Goal: Task Accomplishment & Management: Manage account settings

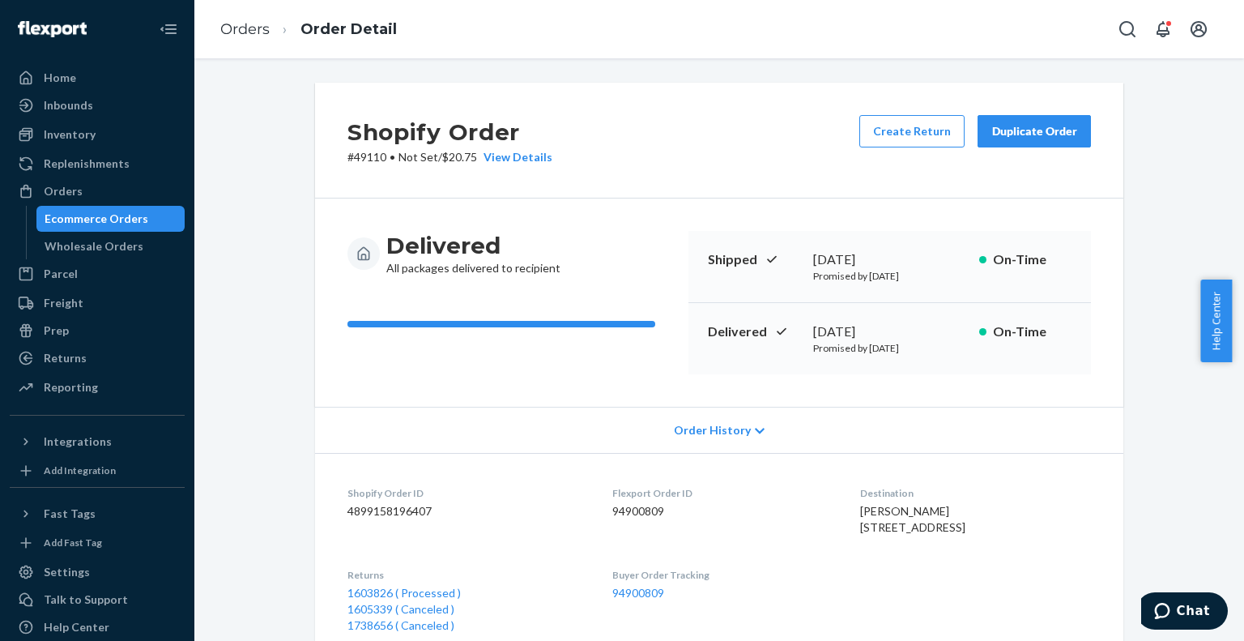
click at [159, 211] on div "Ecommerce Orders" at bounding box center [111, 218] width 146 height 23
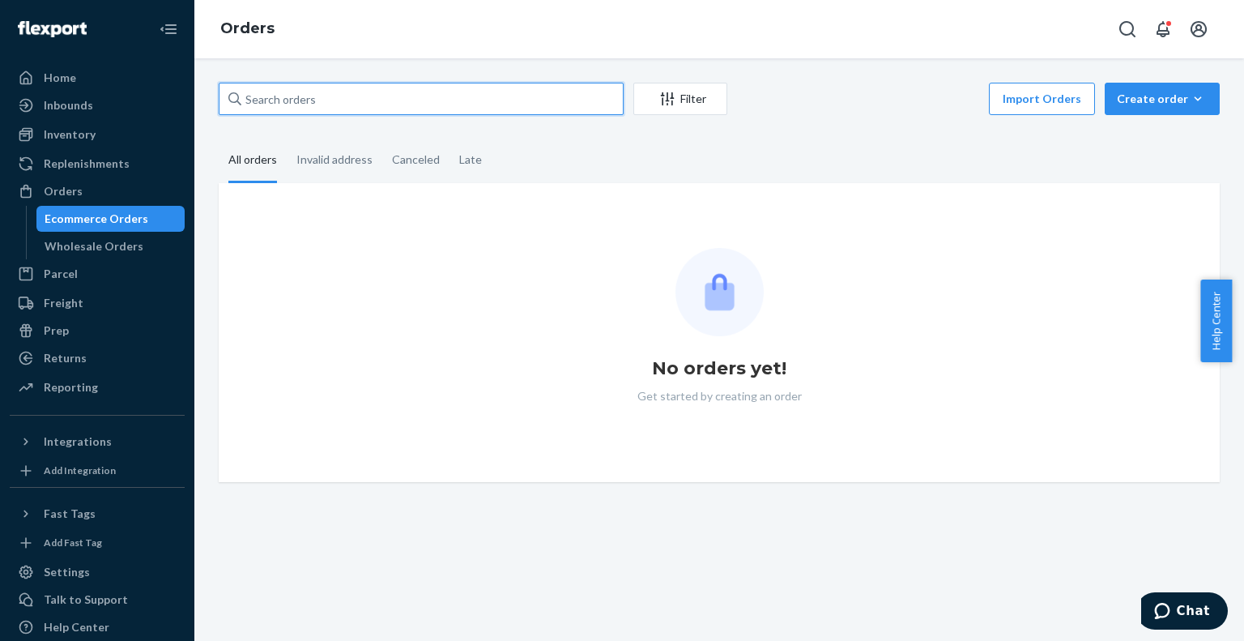
click at [395, 104] on input "text" at bounding box center [421, 99] width 405 height 32
paste input "US25353381"
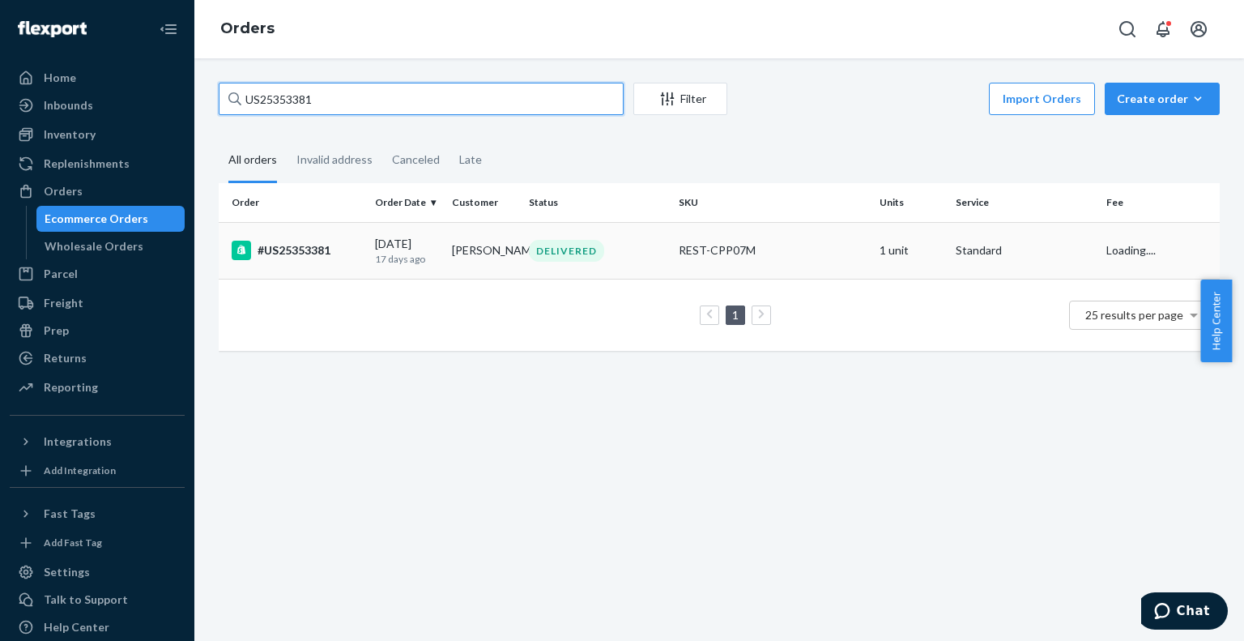
type input "US25353381"
click at [321, 241] on div "#US25353381" at bounding box center [297, 250] width 130 height 19
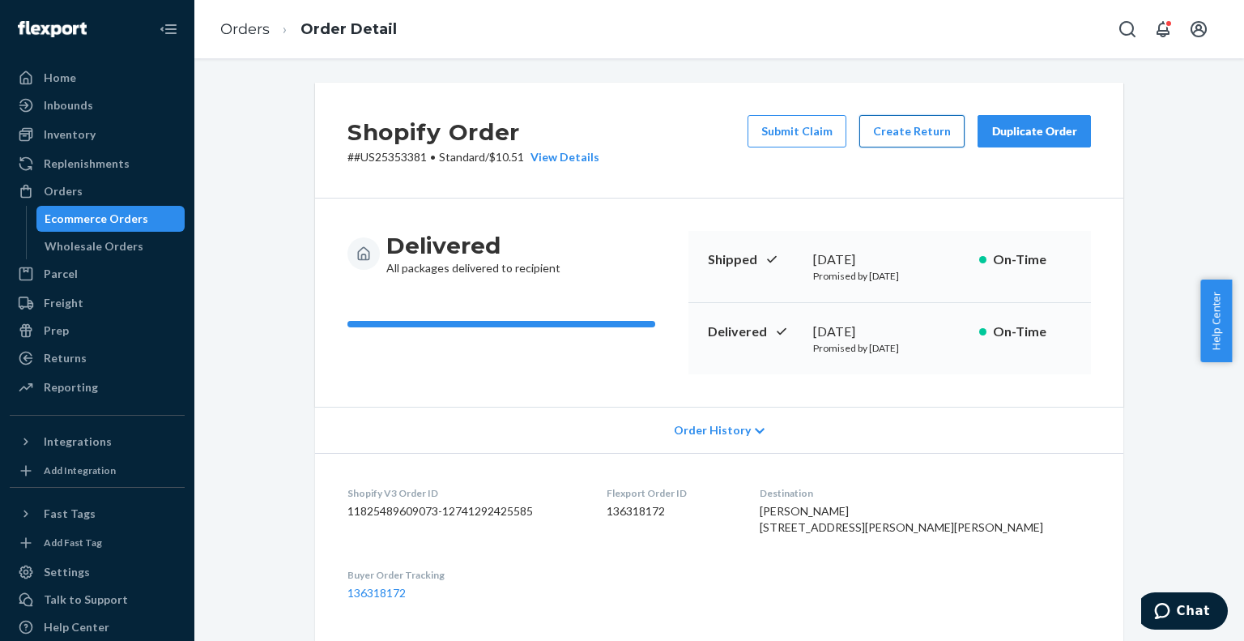
click at [889, 134] on button "Create Return" at bounding box center [912, 131] width 105 height 32
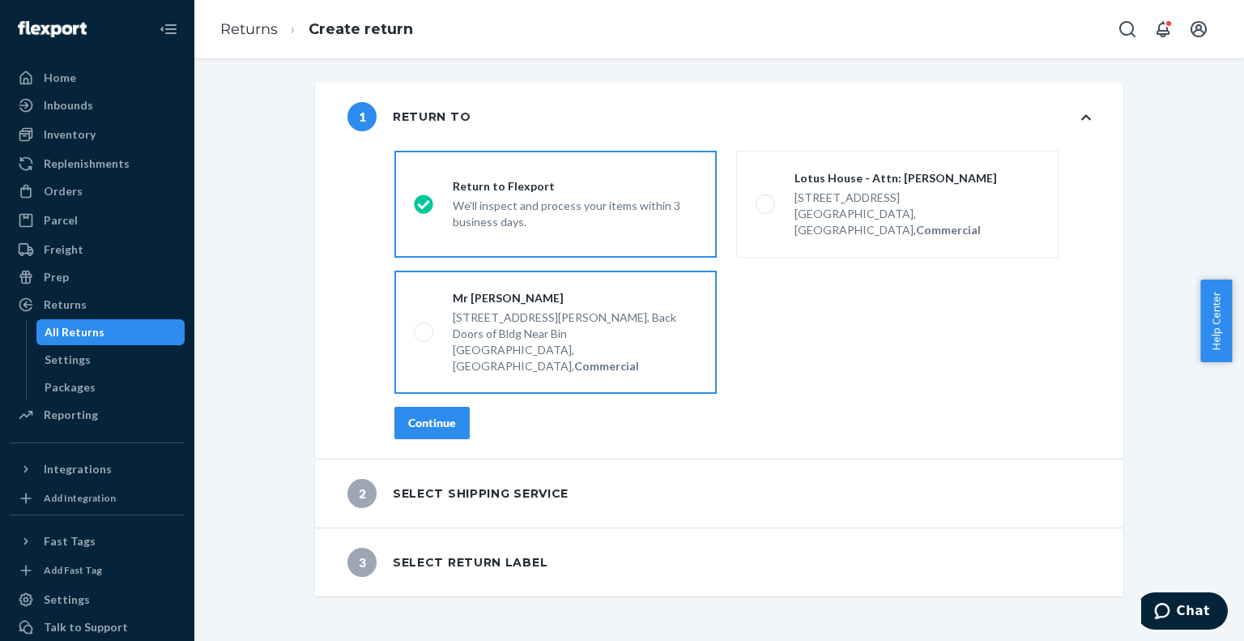
drag, startPoint x: 758, startPoint y: 193, endPoint x: 629, endPoint y: 282, distance: 157.3
click at [758, 194] on span at bounding box center [765, 203] width 19 height 19
click at [758, 199] on input "Lotus House - Attn: [PERSON_NAME] [STREET_ADDRESS], Commercial" at bounding box center [761, 204] width 11 height 11
radio input "true"
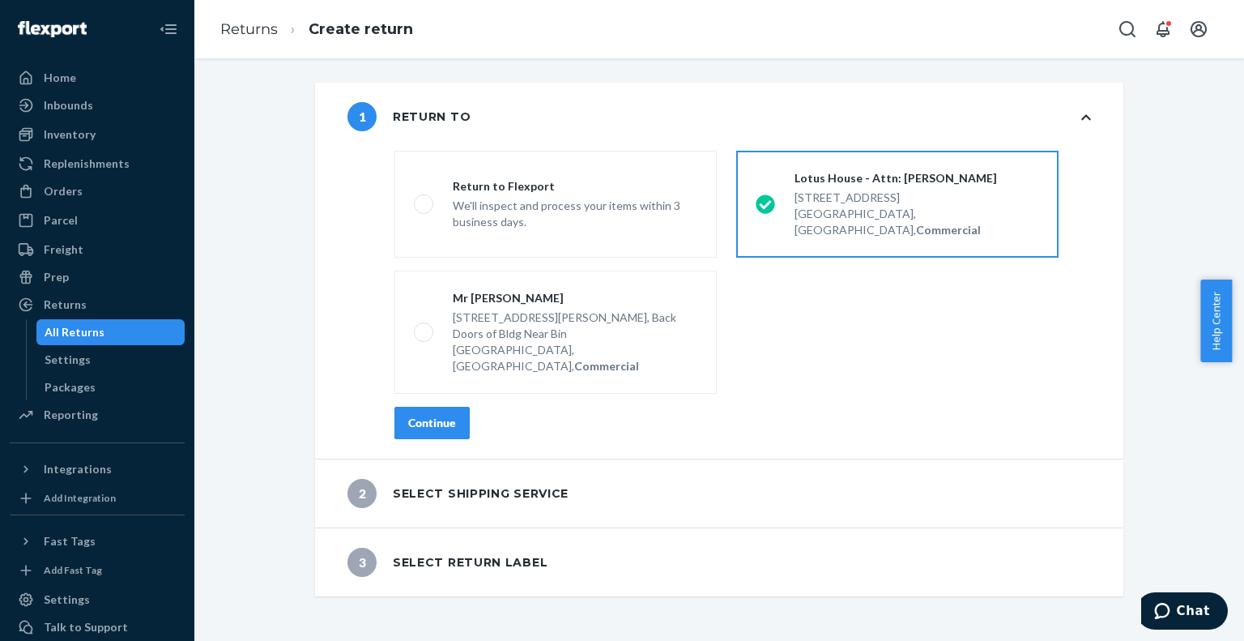
click at [418, 415] on div "Continue" at bounding box center [432, 423] width 48 height 16
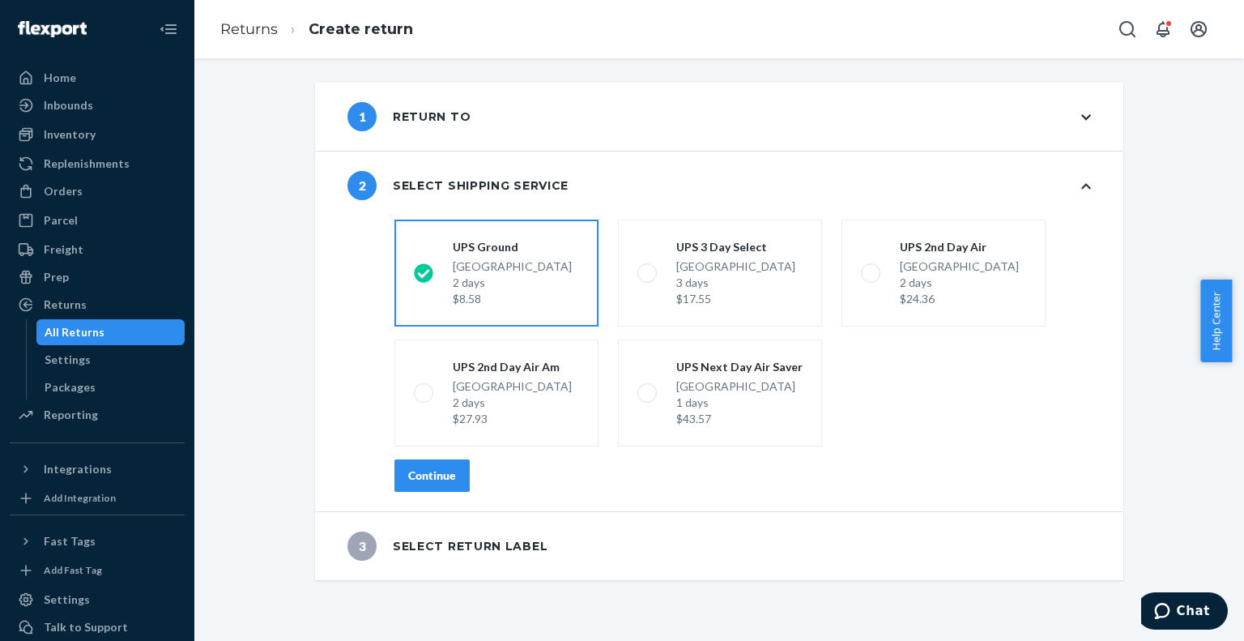
click at [418, 475] on div "Continue" at bounding box center [432, 475] width 48 height 16
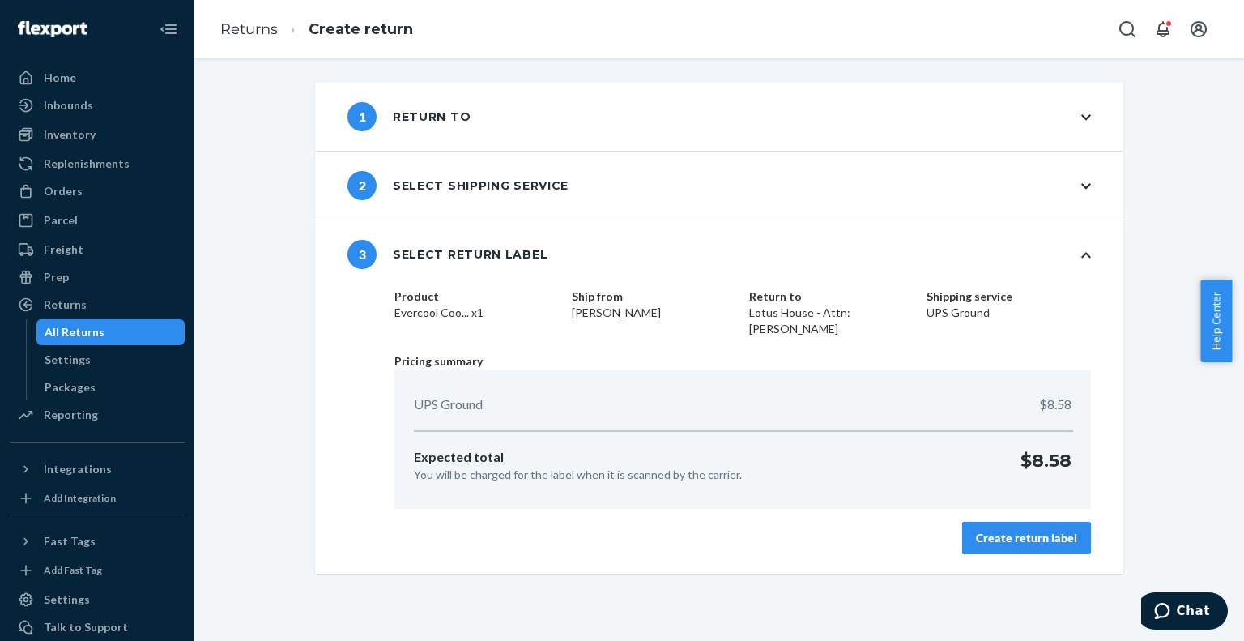
drag, startPoint x: 998, startPoint y: 548, endPoint x: 975, endPoint y: 519, distance: 36.3
click at [999, 548] on button "Create return label" at bounding box center [1026, 538] width 129 height 32
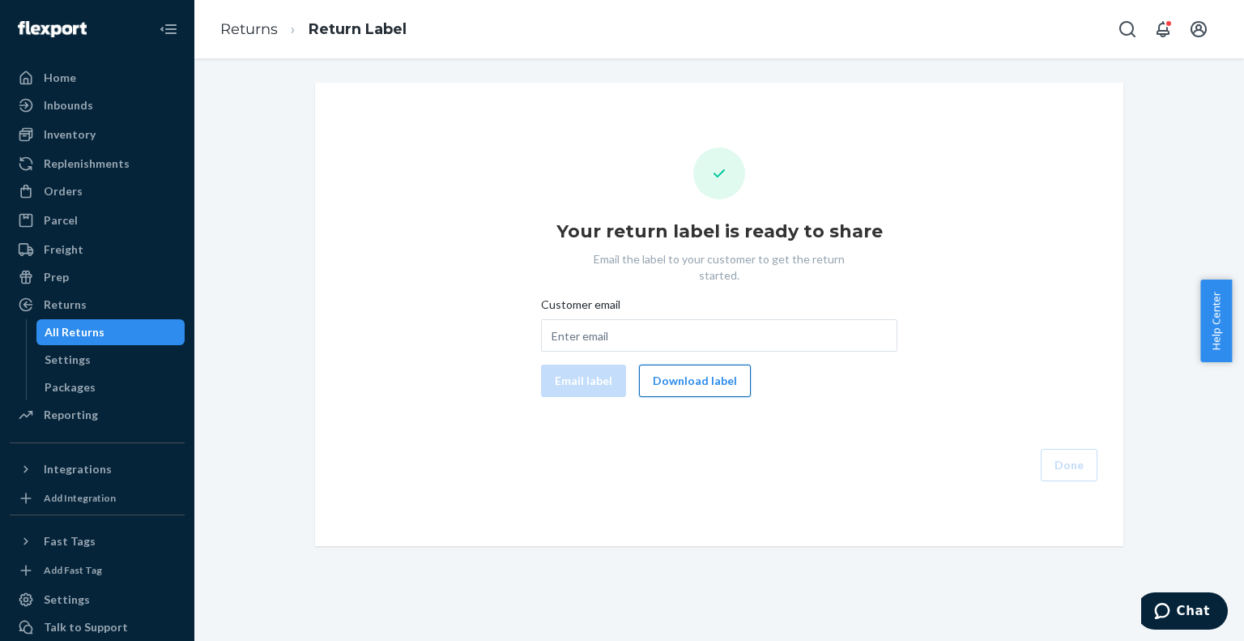
click at [690, 368] on button "Download label" at bounding box center [695, 381] width 112 height 32
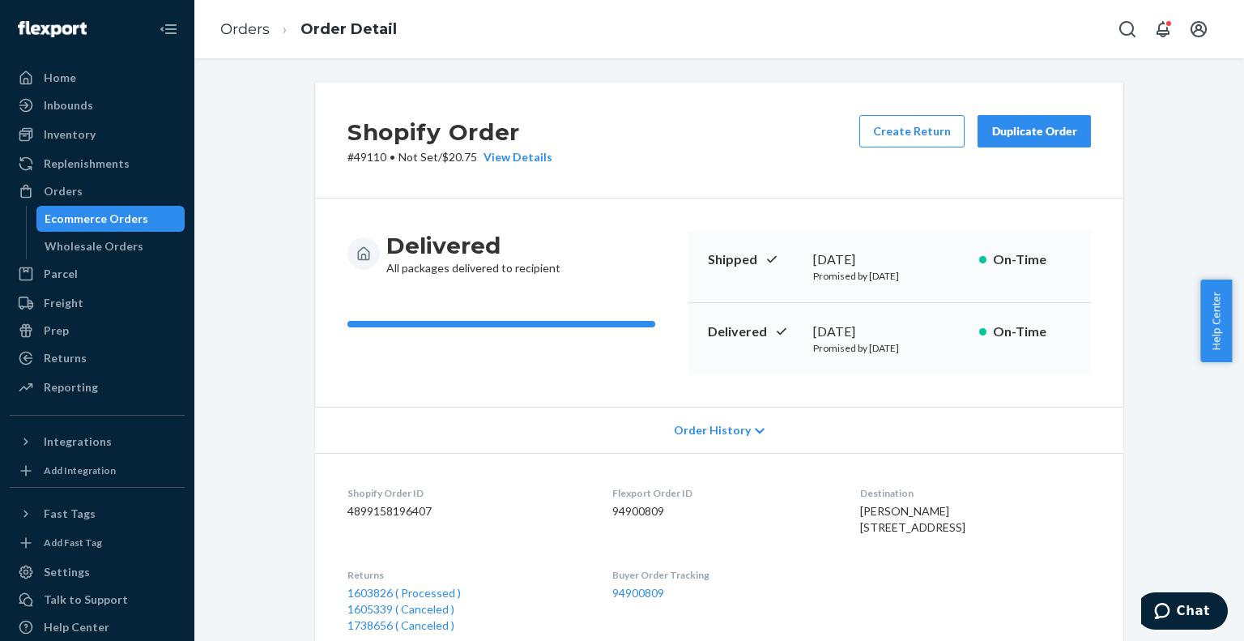
click at [117, 220] on div "Ecommerce Orders" at bounding box center [97, 219] width 104 height 16
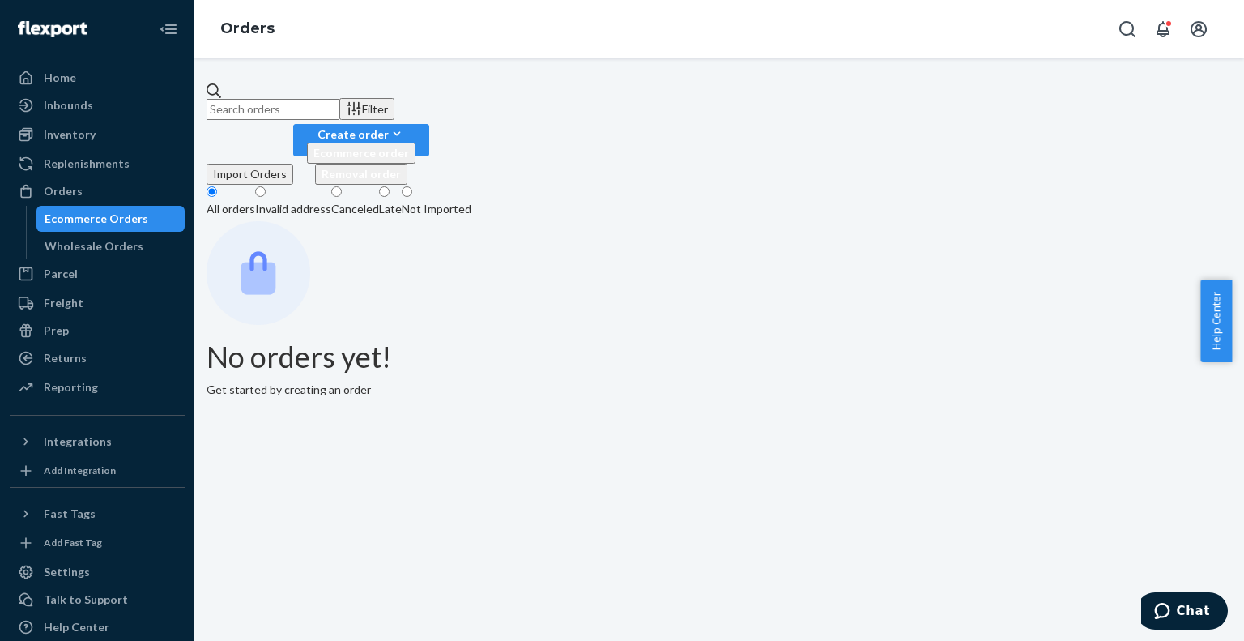
drag, startPoint x: 366, startPoint y: 104, endPoint x: 386, endPoint y: 96, distance: 21.1
click at [339, 99] on input "text" at bounding box center [273, 109] width 133 height 21
paste input "US25350018"
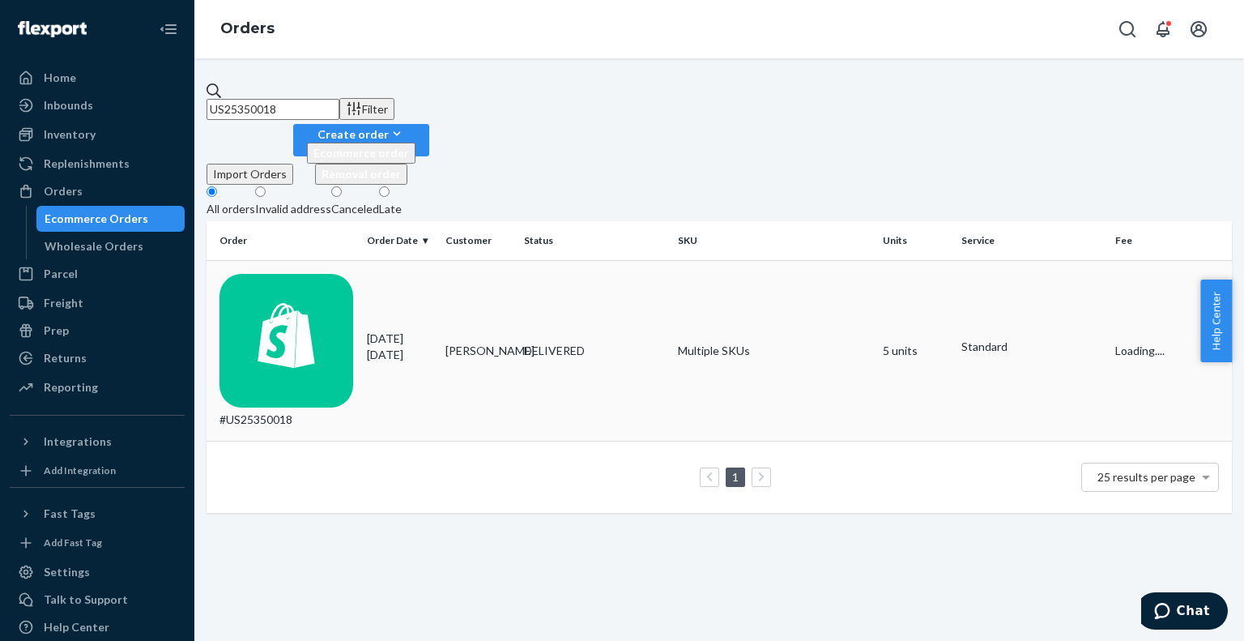
type input "US25350018"
click at [347, 274] on div "#US25350018" at bounding box center [287, 351] width 134 height 155
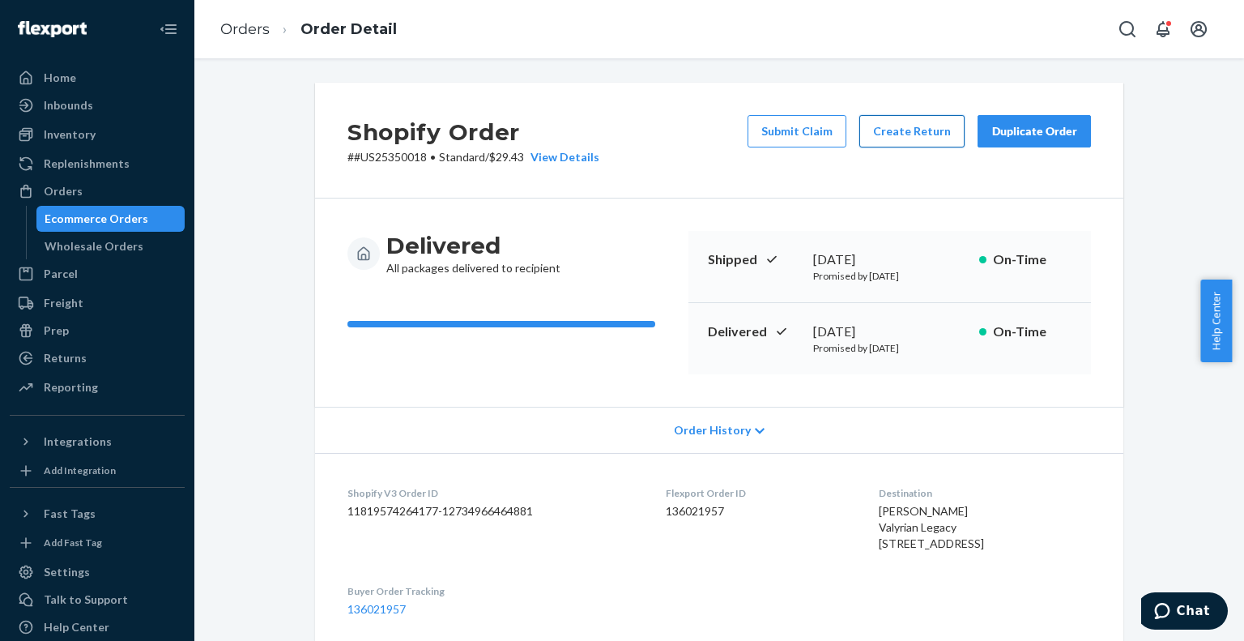
click at [907, 130] on button "Create Return" at bounding box center [912, 131] width 105 height 32
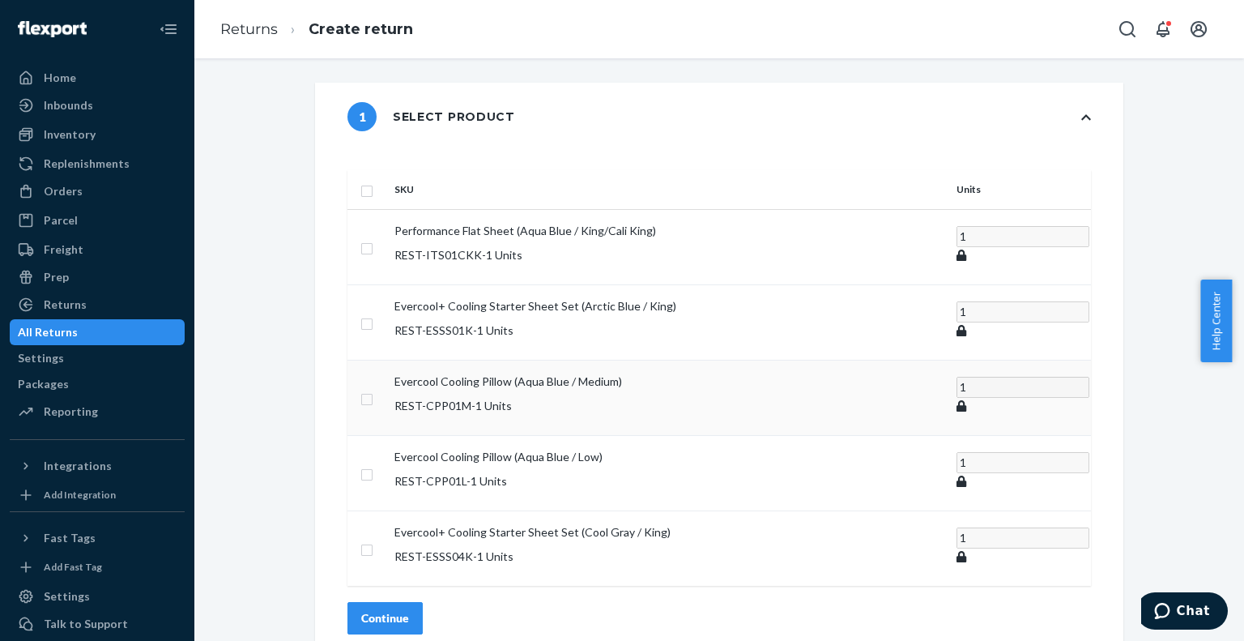
click at [373, 389] on input "checkbox" at bounding box center [366, 397] width 13 height 17
checkbox input "true"
click at [409, 610] on div "Continue" at bounding box center [385, 618] width 48 height 16
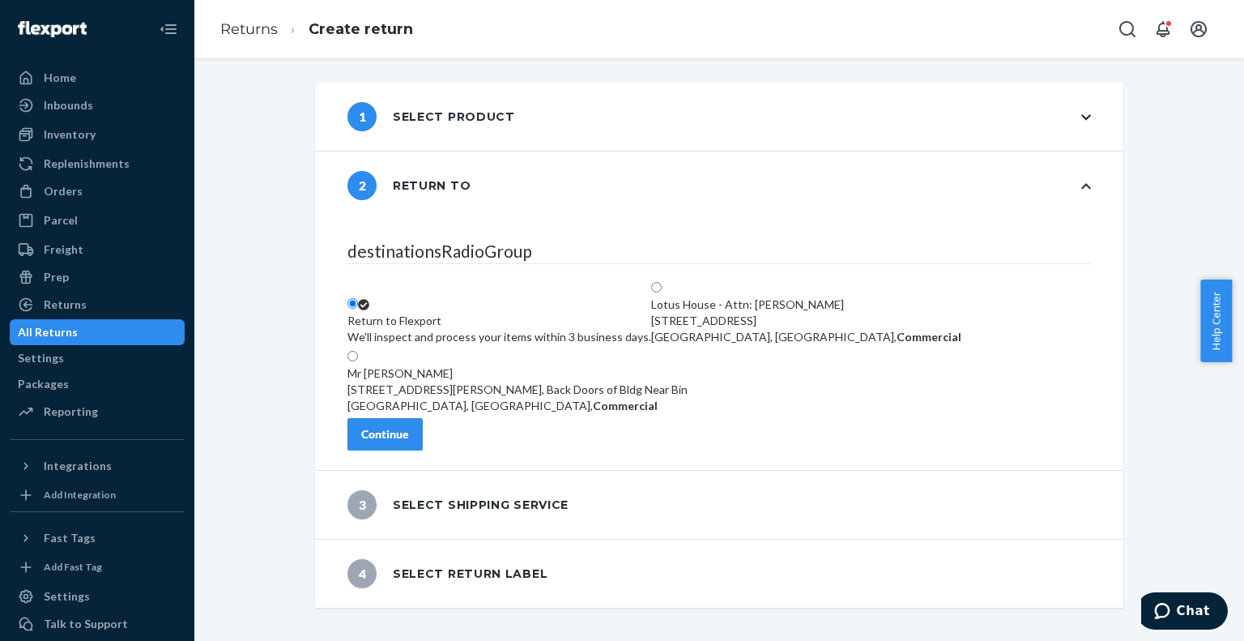
click at [662, 281] on span at bounding box center [662, 288] width 0 height 14
click at [662, 282] on input "Lotus House - Attn: Victoria Varela 217 NW 15th St, Miami, FL 33136, US, Commer…" at bounding box center [656, 287] width 11 height 11
radio input "true"
click at [409, 442] on div "Continue" at bounding box center [385, 434] width 48 height 16
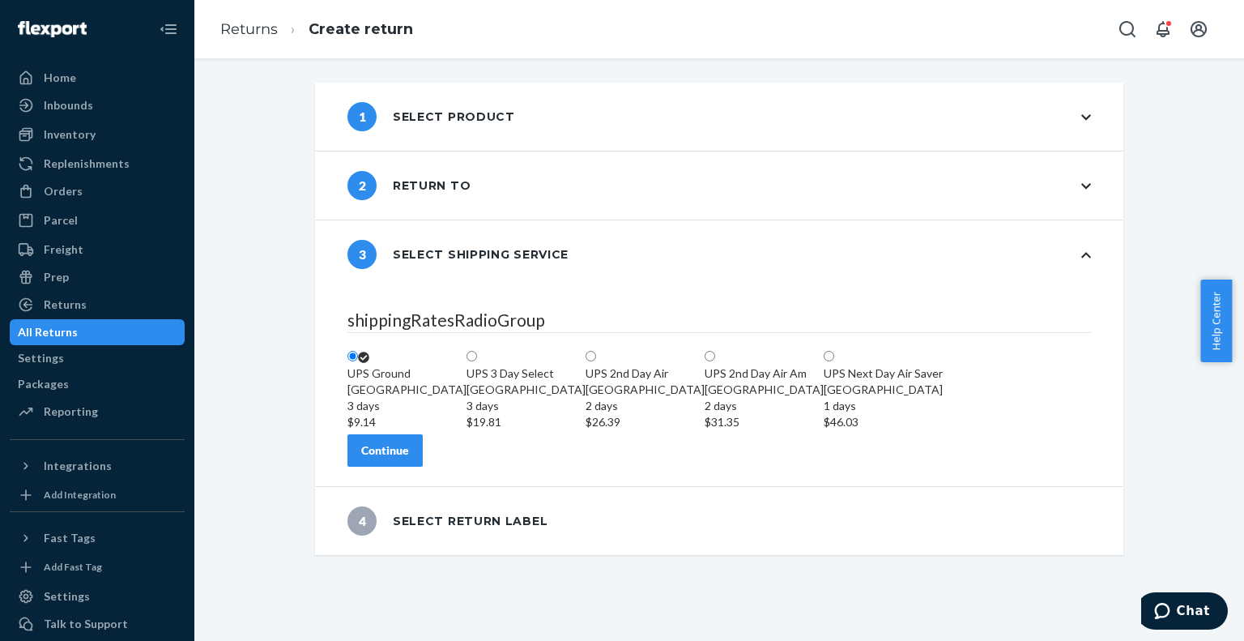
click at [409, 459] on div "Continue" at bounding box center [385, 450] width 48 height 16
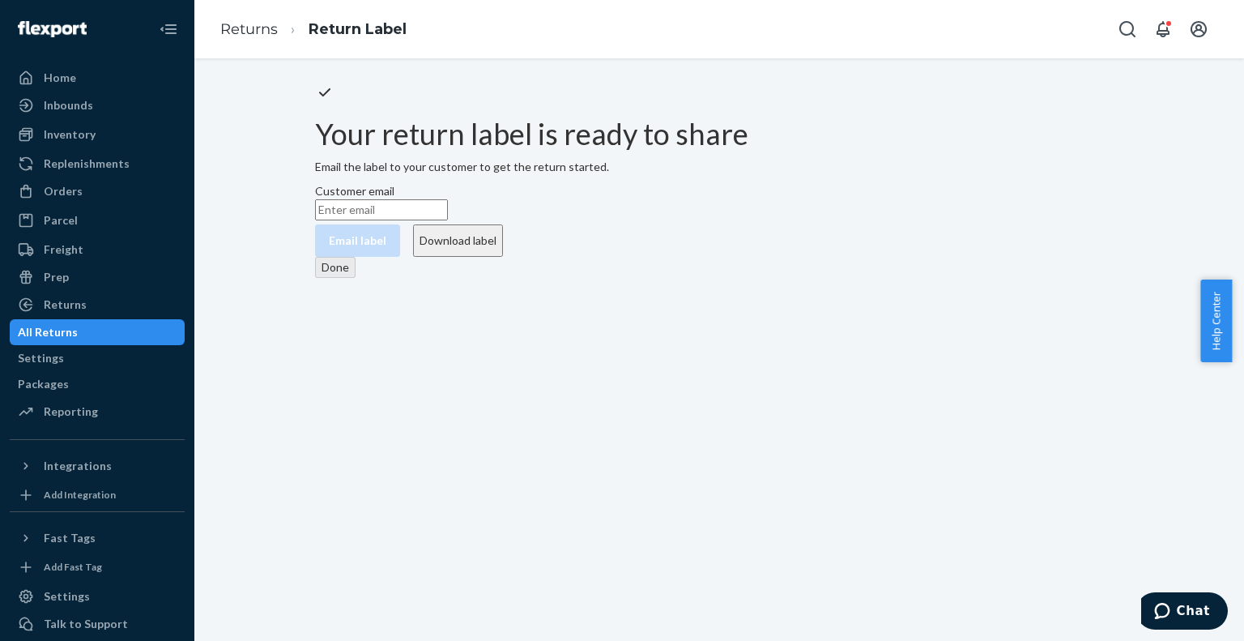
click at [503, 257] on button "Download label" at bounding box center [458, 240] width 90 height 32
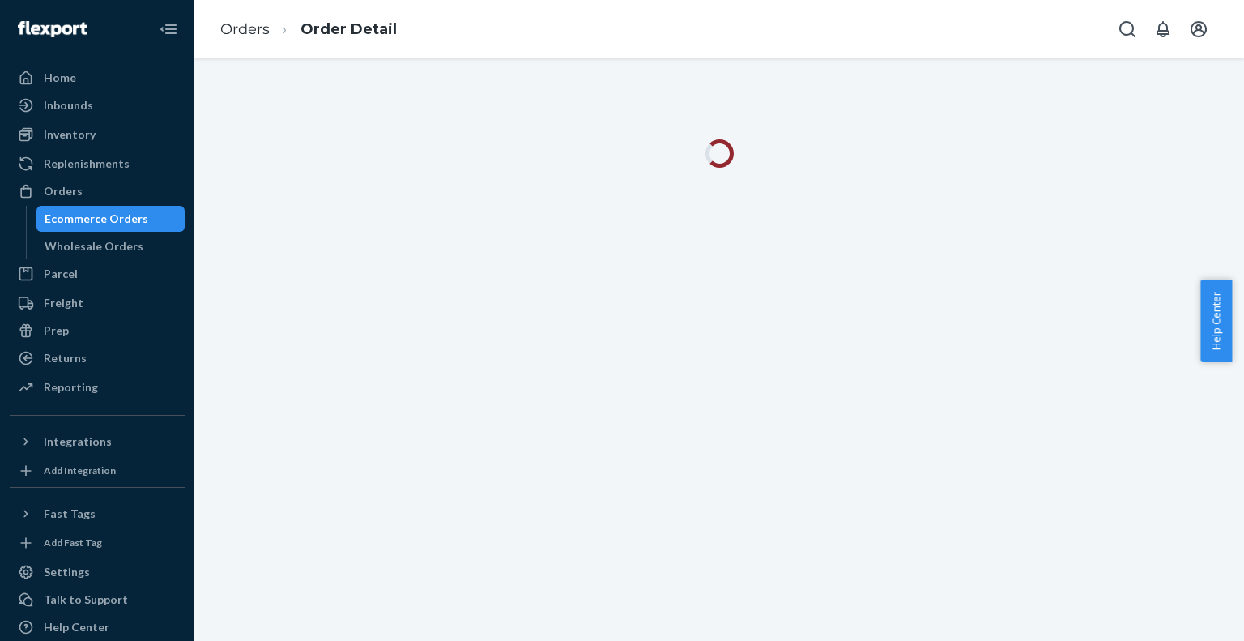
click at [134, 223] on div "Ecommerce Orders" at bounding box center [97, 219] width 104 height 16
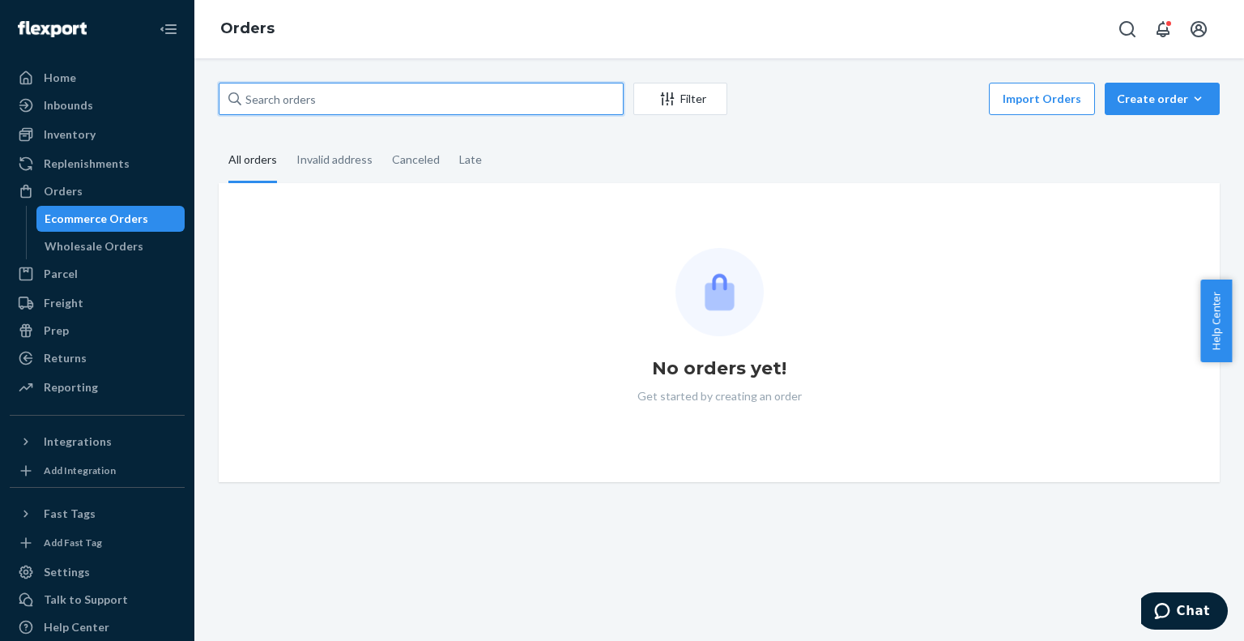
click at [368, 112] on input "text" at bounding box center [421, 99] width 405 height 32
paste input "US25350018"
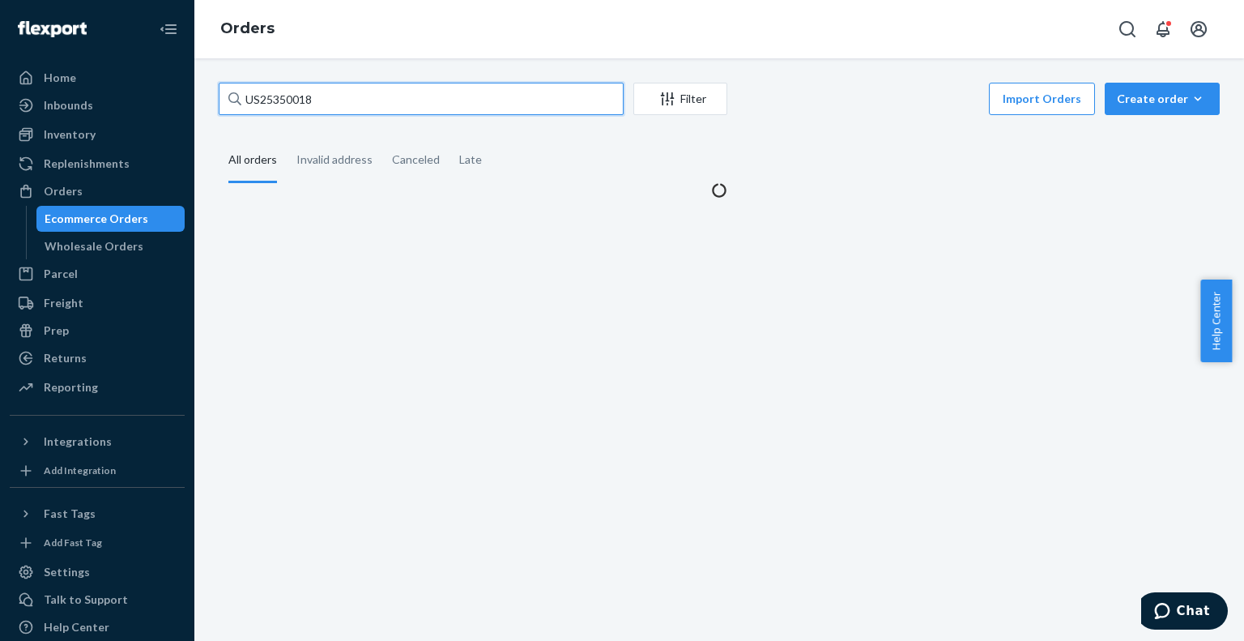
type input "US25350018"
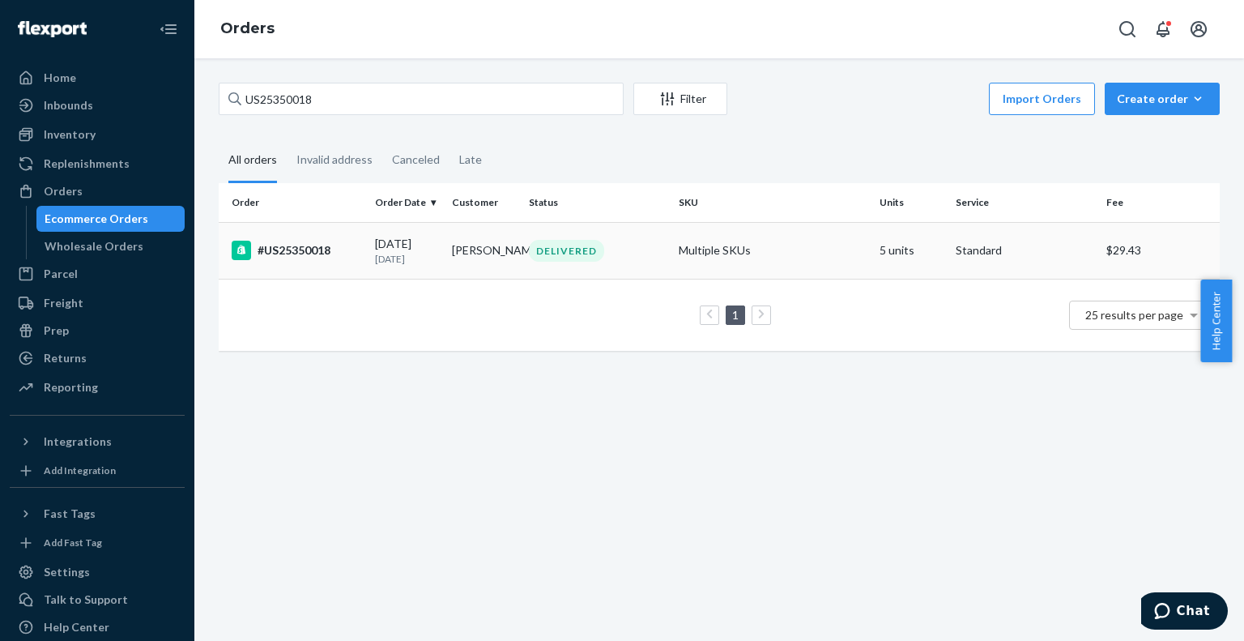
click at [340, 250] on div "#US25350018" at bounding box center [297, 250] width 130 height 19
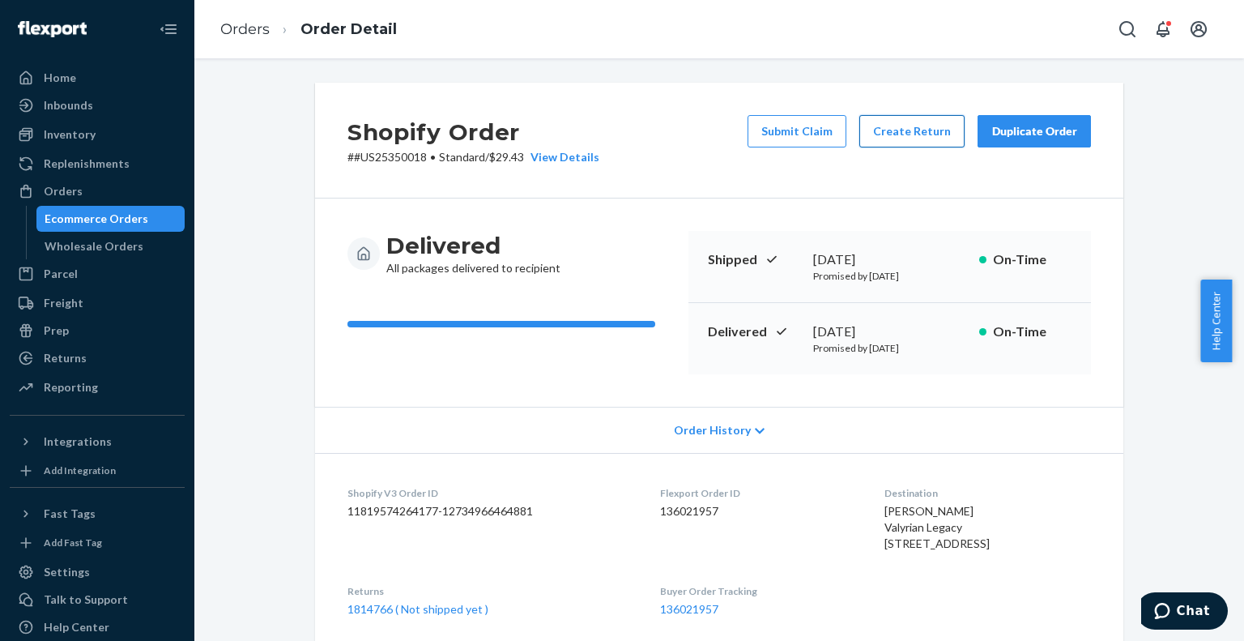
click at [892, 130] on button "Create Return" at bounding box center [912, 131] width 105 height 32
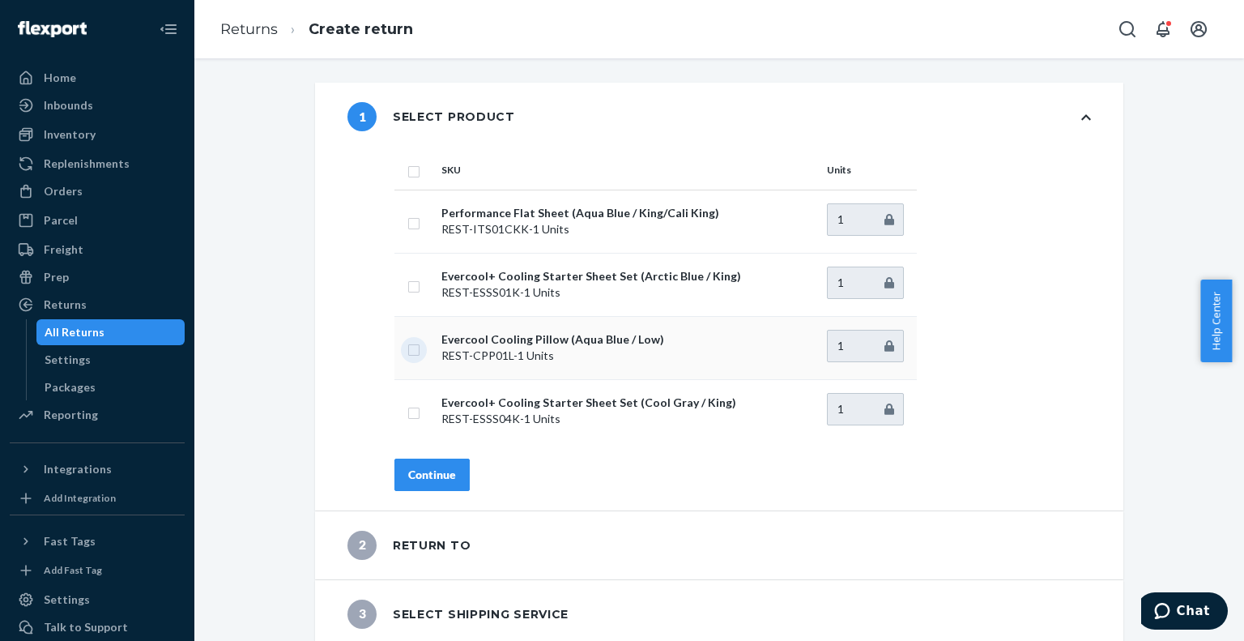
click at [407, 349] on input "checkbox" at bounding box center [413, 347] width 13 height 17
checkbox input "true"
click at [429, 479] on div "Continue" at bounding box center [432, 475] width 48 height 16
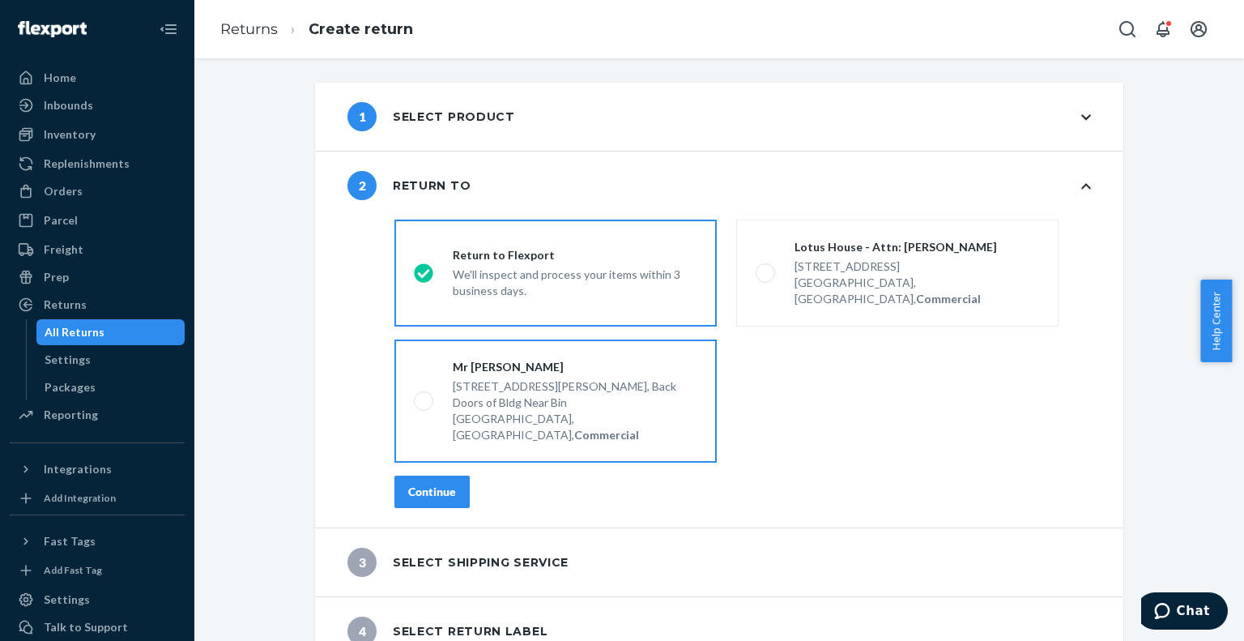
drag, startPoint x: 763, startPoint y: 268, endPoint x: 644, endPoint y: 348, distance: 143.6
click at [761, 268] on span at bounding box center [765, 272] width 19 height 19
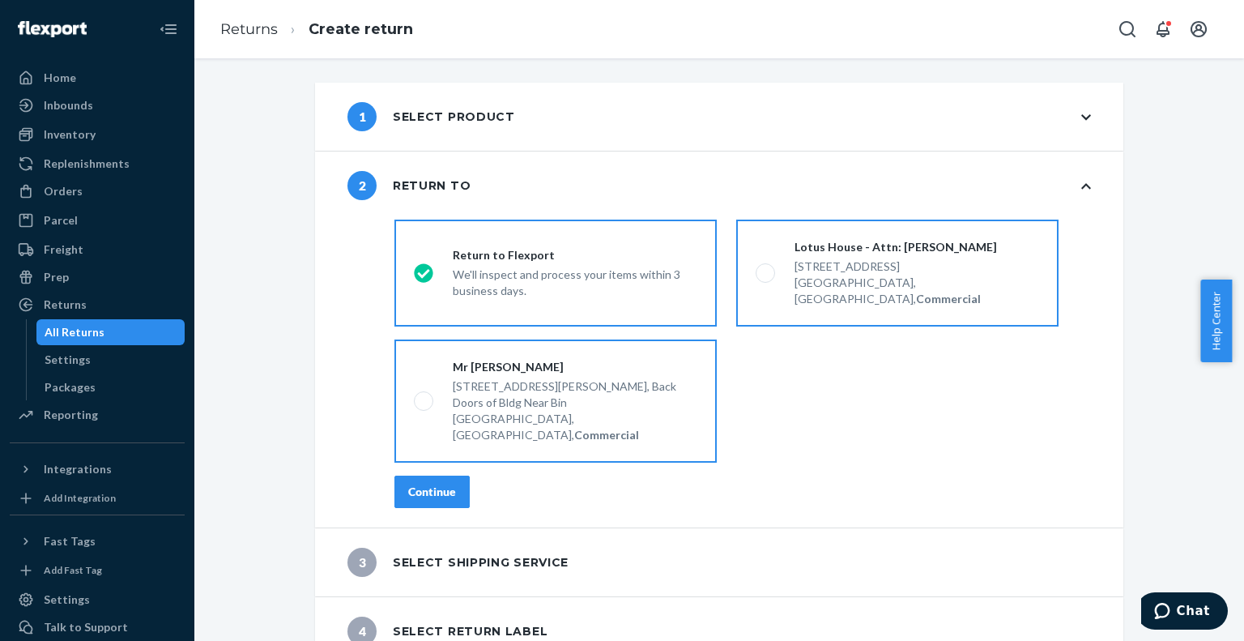
click at [761, 268] on input "Lotus House - Attn: [PERSON_NAME] [STREET_ADDRESS], Commercial" at bounding box center [761, 273] width 11 height 11
radio input "true"
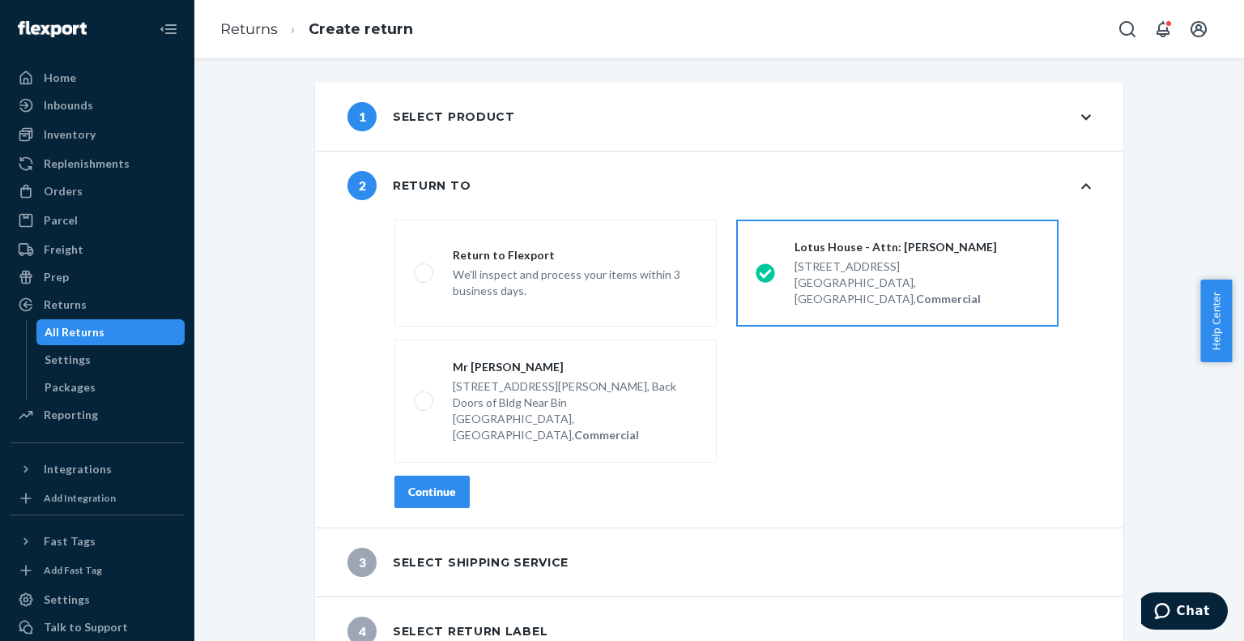
click at [416, 484] on div "Continue" at bounding box center [432, 492] width 48 height 16
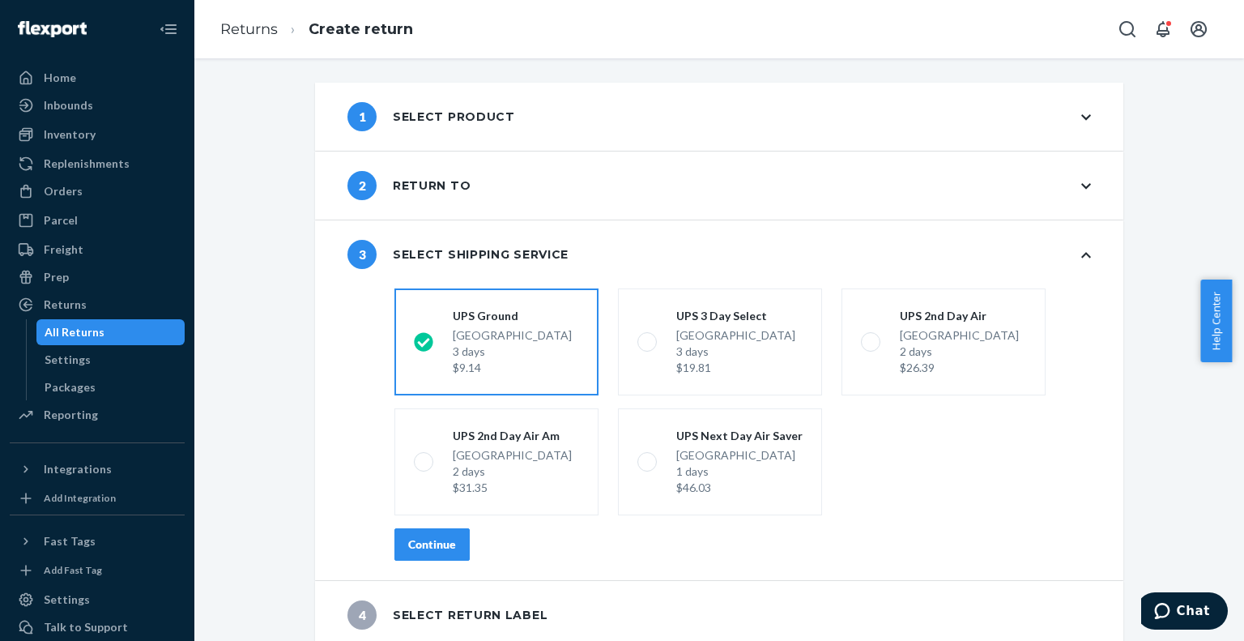
click at [429, 538] on div "Continue" at bounding box center [432, 544] width 48 height 16
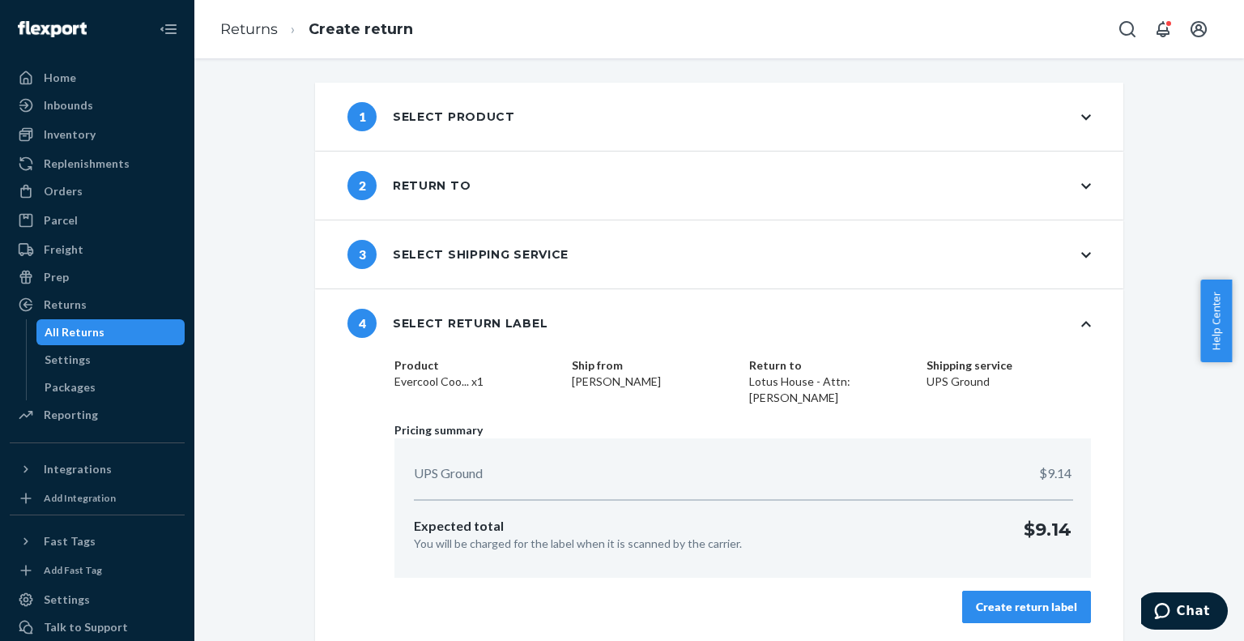
click at [1008, 605] on div "Create return label" at bounding box center [1026, 607] width 101 height 16
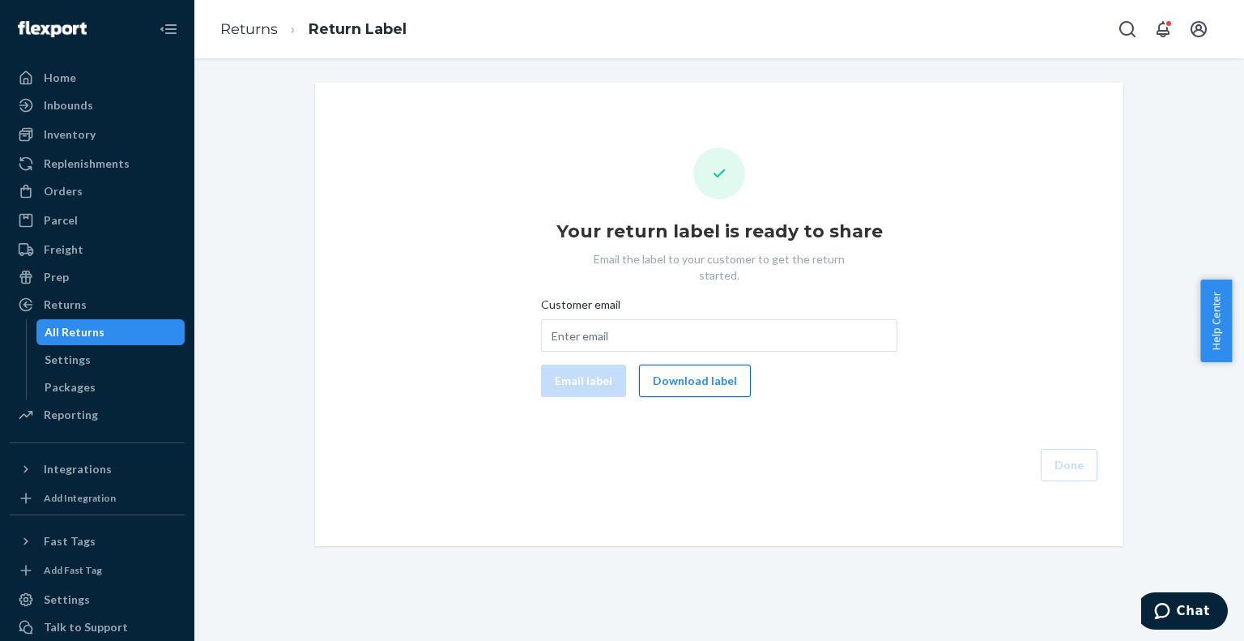
drag, startPoint x: 693, startPoint y: 362, endPoint x: 784, endPoint y: 269, distance: 130.6
click at [693, 365] on button "Download label" at bounding box center [695, 381] width 112 height 32
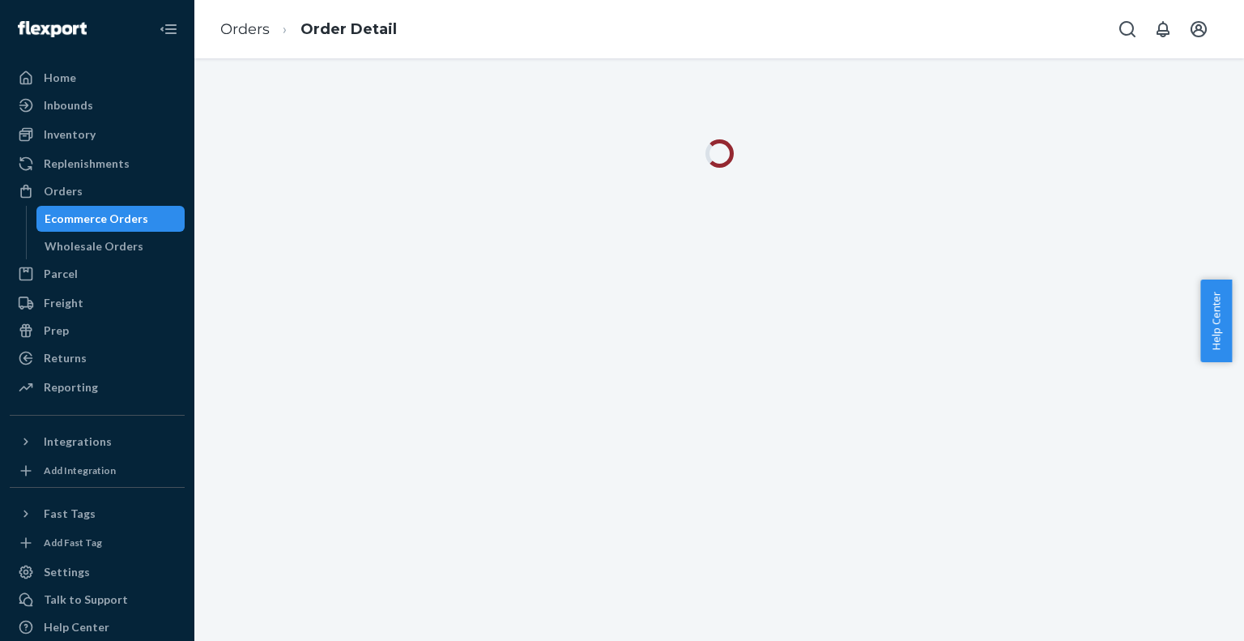
click at [105, 211] on div "Ecommerce Orders" at bounding box center [97, 219] width 104 height 16
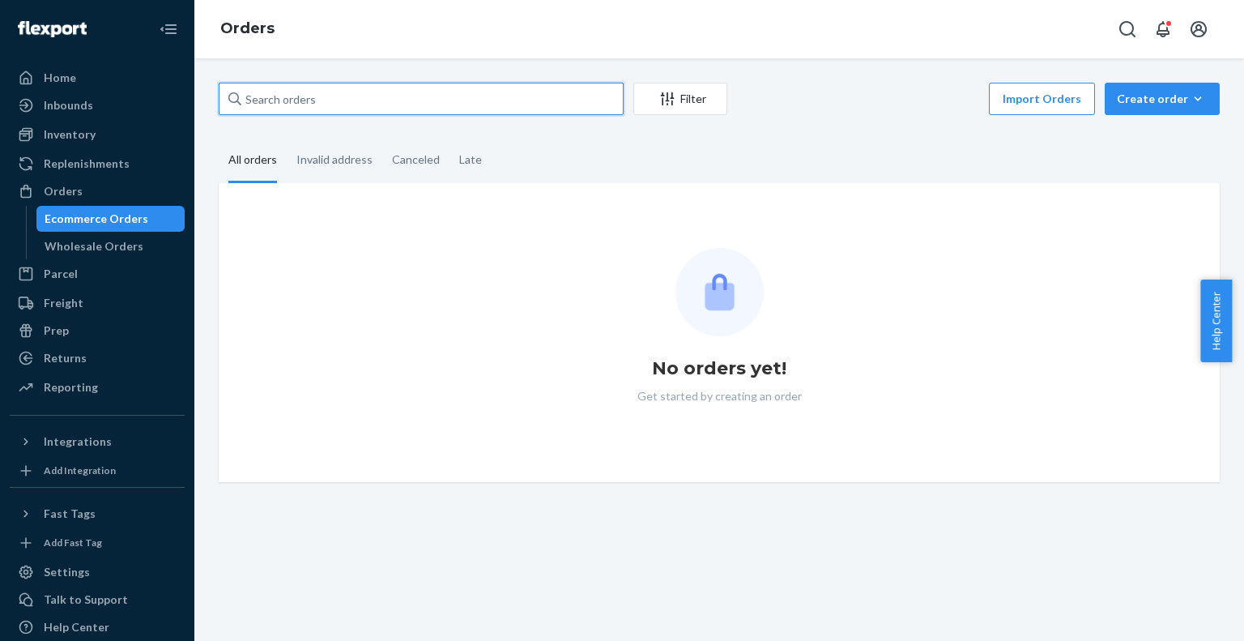
click at [341, 103] on input "text" at bounding box center [421, 99] width 405 height 32
paste input "packy5496@yahoo.com"
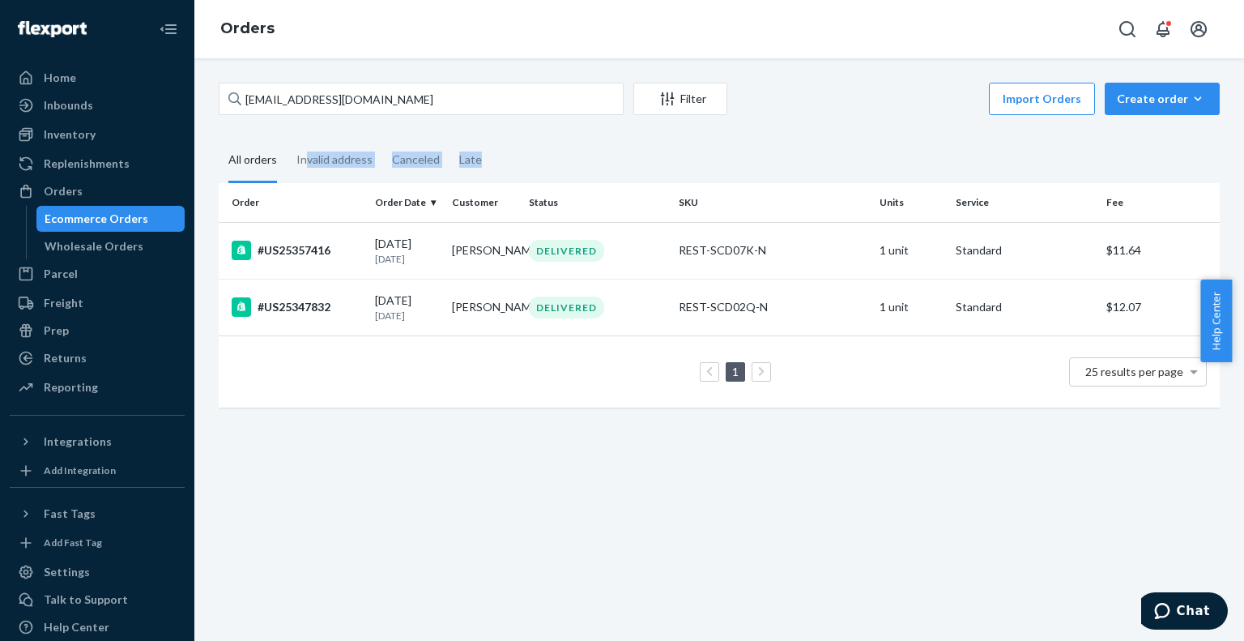
drag, startPoint x: 564, startPoint y: 129, endPoint x: 308, endPoint y: 119, distance: 256.2
click at [308, 119] on div "packy5496@yahoo.com Filter Import Orders Create order Ecommerce order Removal o…" at bounding box center [720, 253] width 1026 height 341
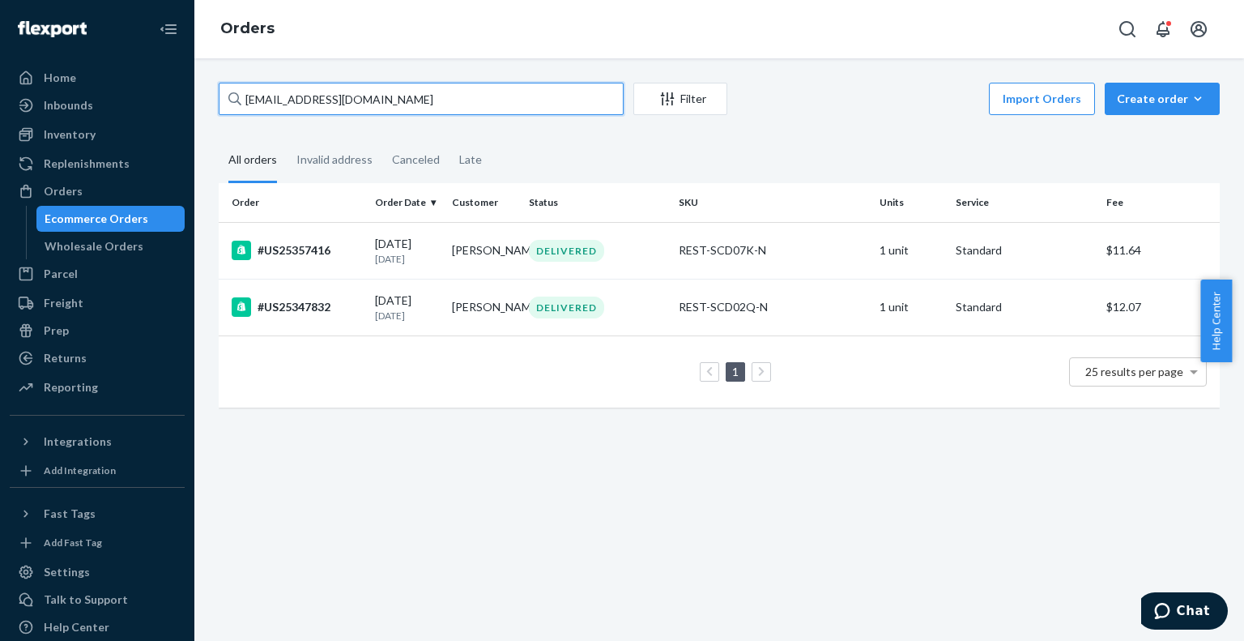
drag, startPoint x: 400, startPoint y: 92, endPoint x: 191, endPoint y: 87, distance: 209.1
click at [190, 90] on div "Home Inbounds Shipping Plans Problems Inventory Products Replenishments Orders …" at bounding box center [622, 320] width 1244 height 641
paste input "US25347832"
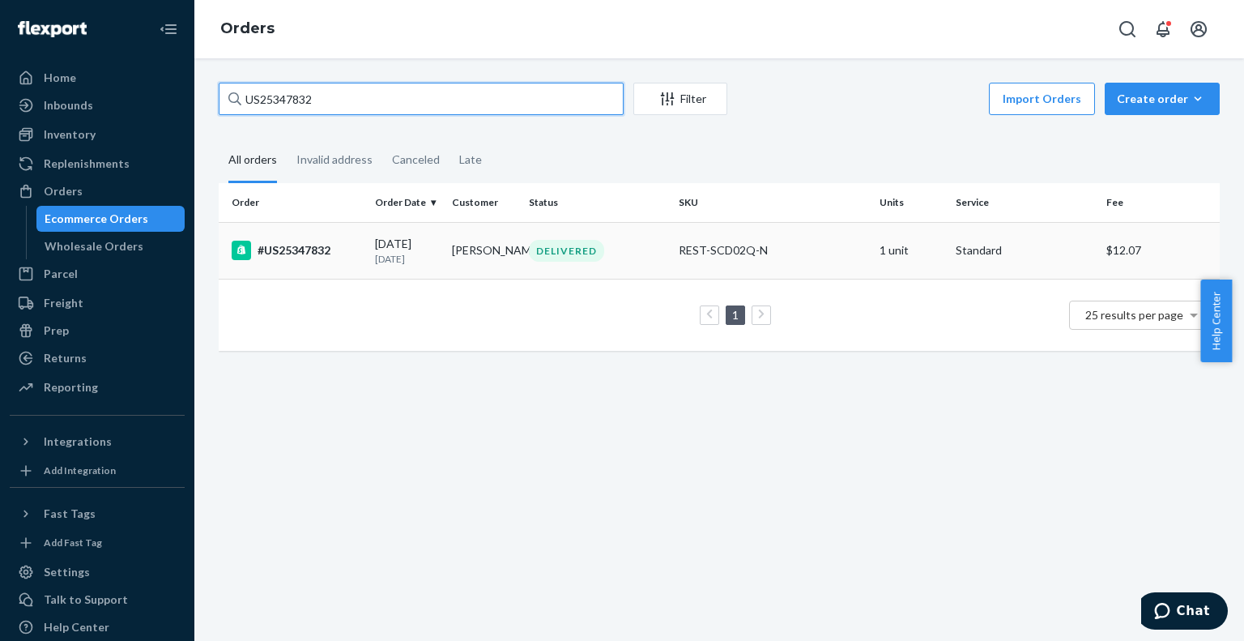
type input "US25347832"
click at [648, 232] on td "DELIVERED" at bounding box center [598, 250] width 150 height 57
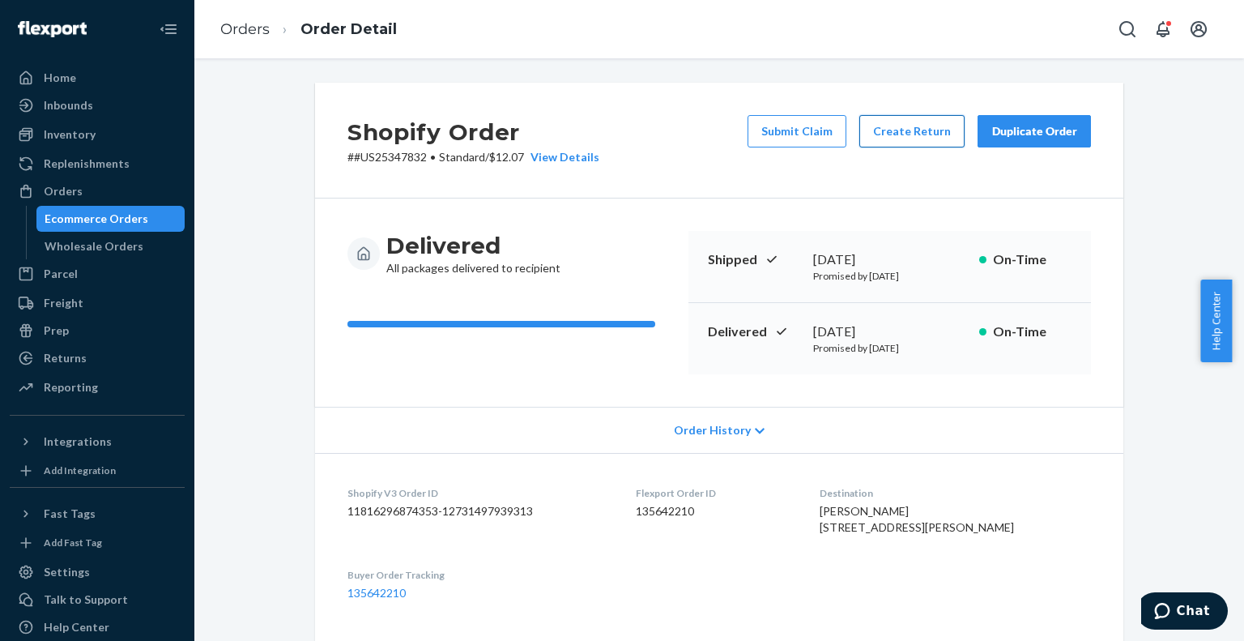
click at [898, 130] on button "Create Return" at bounding box center [912, 131] width 105 height 32
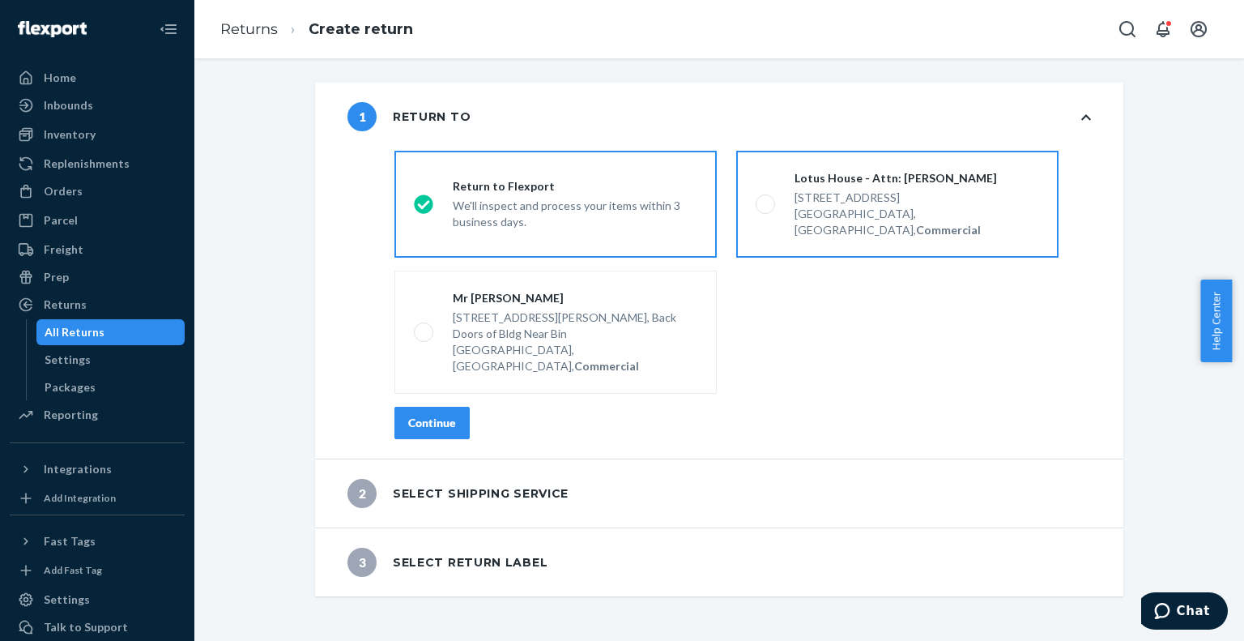
click at [756, 200] on span at bounding box center [765, 203] width 19 height 19
click at [756, 200] on input "Lotus House - Attn: [PERSON_NAME] [STREET_ADDRESS], Commercial" at bounding box center [761, 204] width 11 height 11
radio input "true"
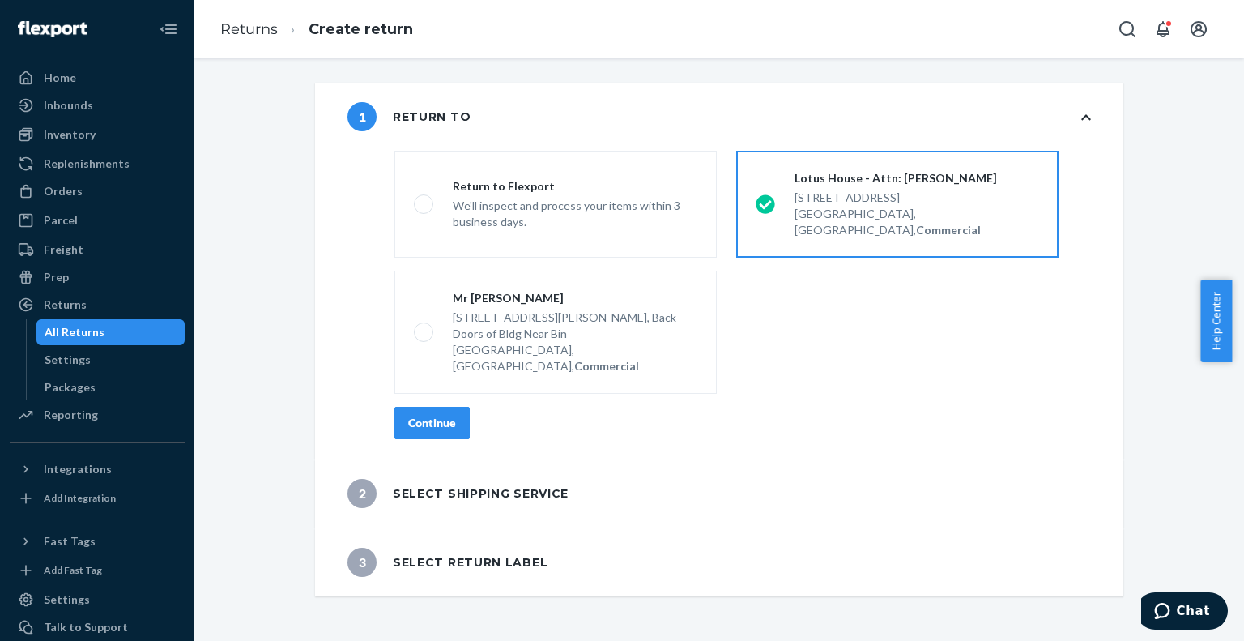
drag, startPoint x: 434, startPoint y: 369, endPoint x: 469, endPoint y: 392, distance: 42.0
click at [434, 415] on div "Continue" at bounding box center [432, 423] width 48 height 16
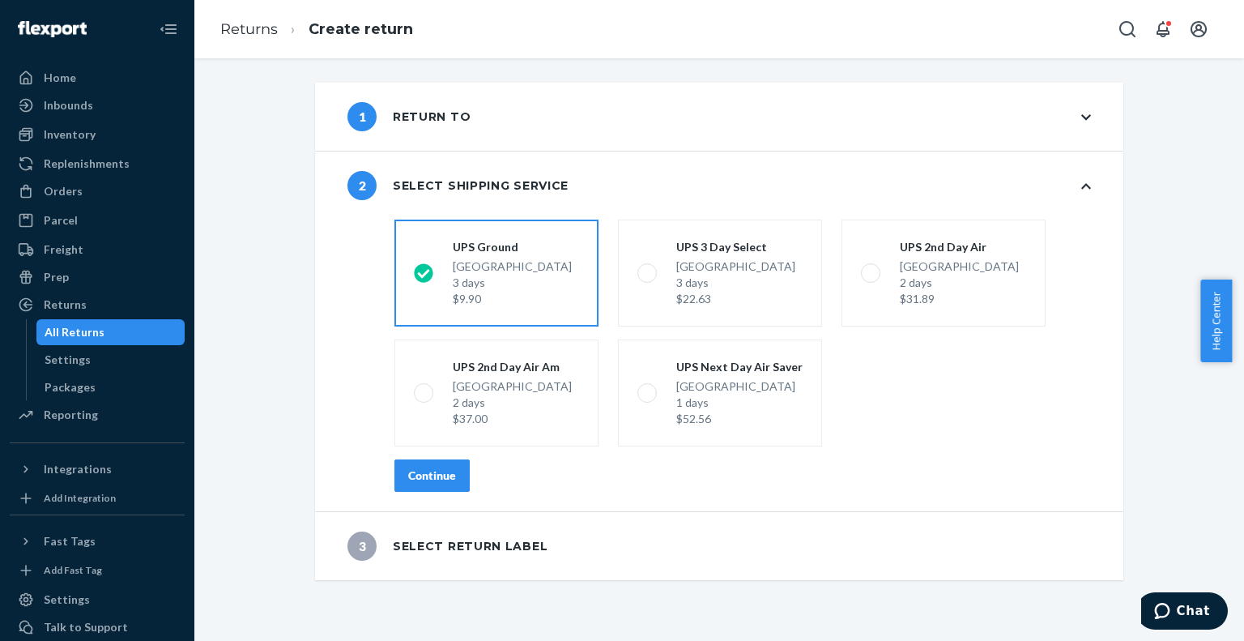
click at [445, 478] on div "Continue" at bounding box center [432, 475] width 48 height 16
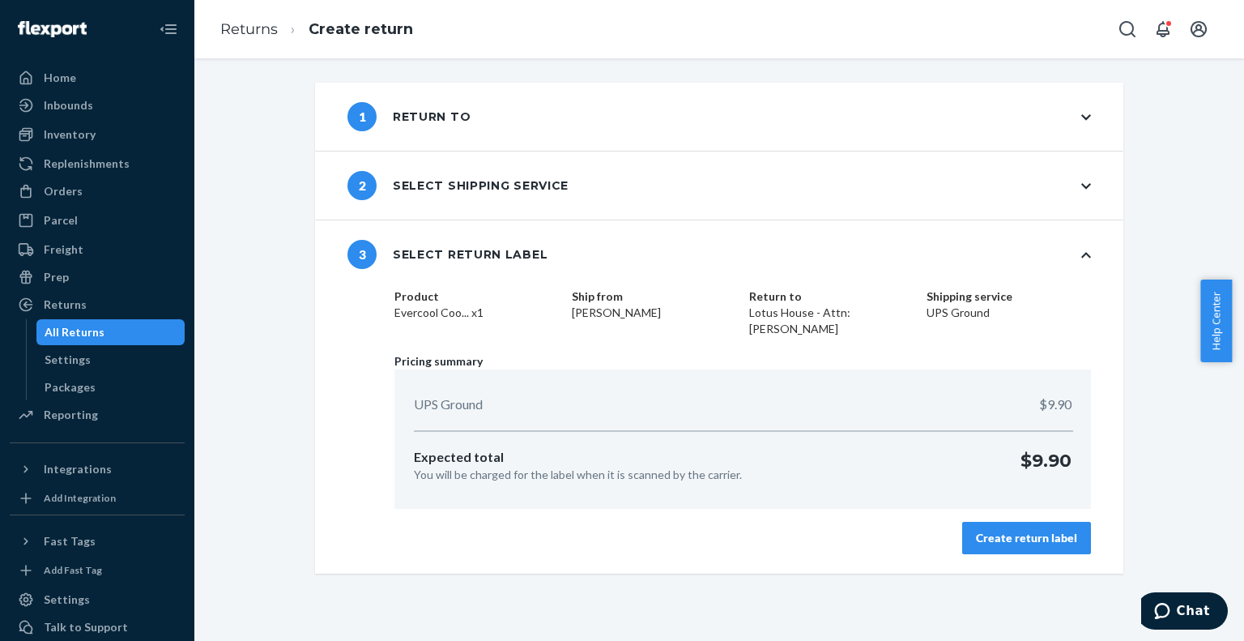
click at [996, 531] on div "Create return label" at bounding box center [1026, 538] width 101 height 16
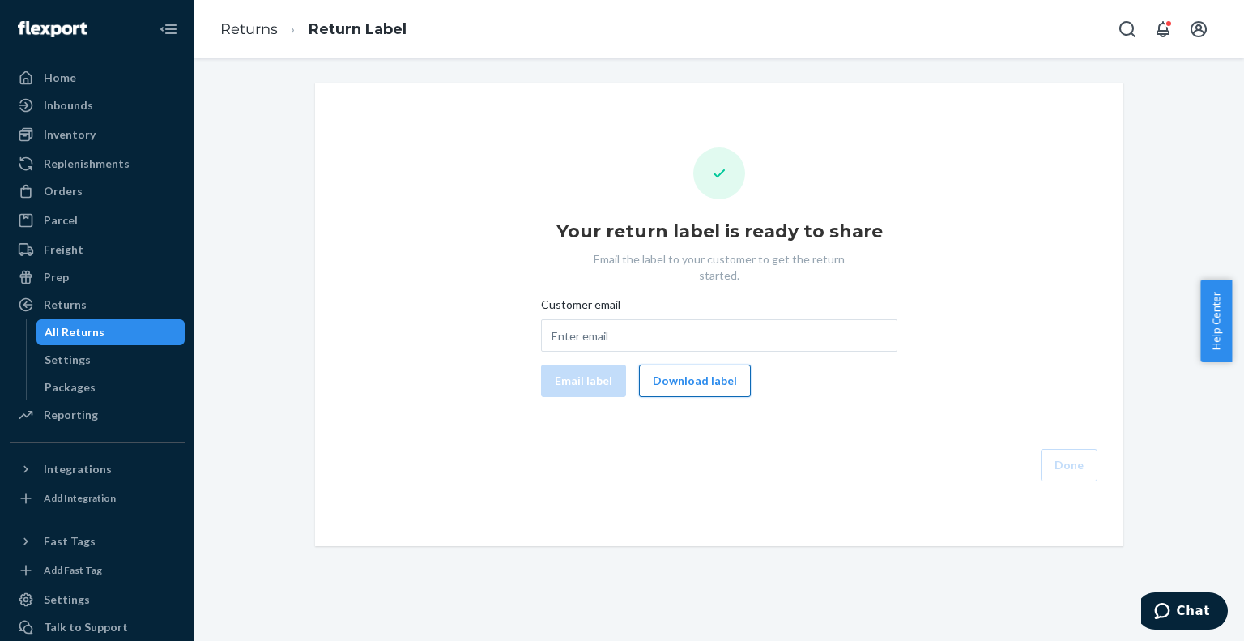
click at [715, 372] on button "Download label" at bounding box center [695, 381] width 112 height 32
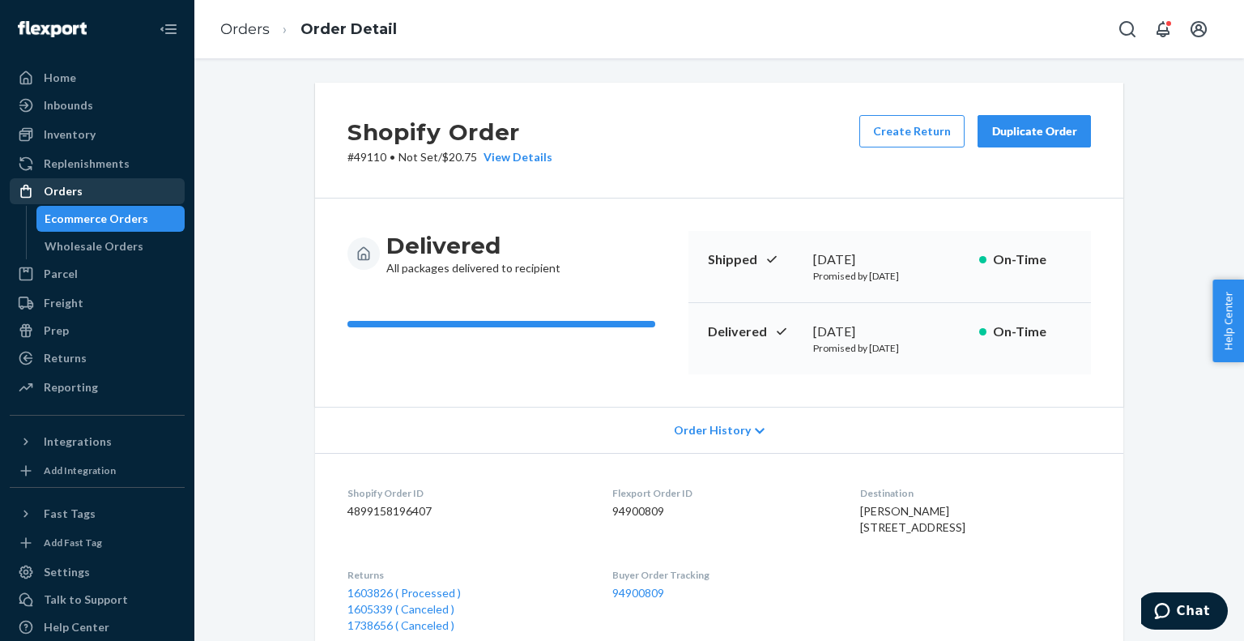
drag, startPoint x: 141, startPoint y: 228, endPoint x: 162, endPoint y: 203, distance: 32.2
click at [140, 228] on div "Ecommerce Orders" at bounding box center [111, 218] width 146 height 23
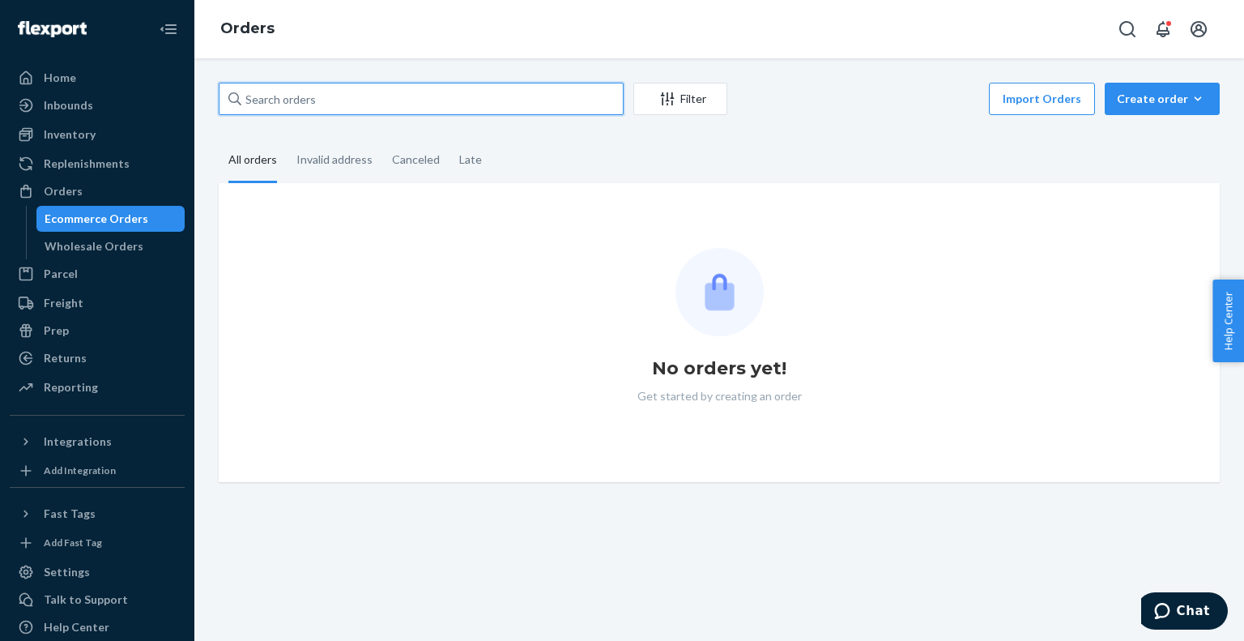
click at [403, 98] on input "text" at bounding box center [421, 99] width 405 height 32
paste input "US25357239"
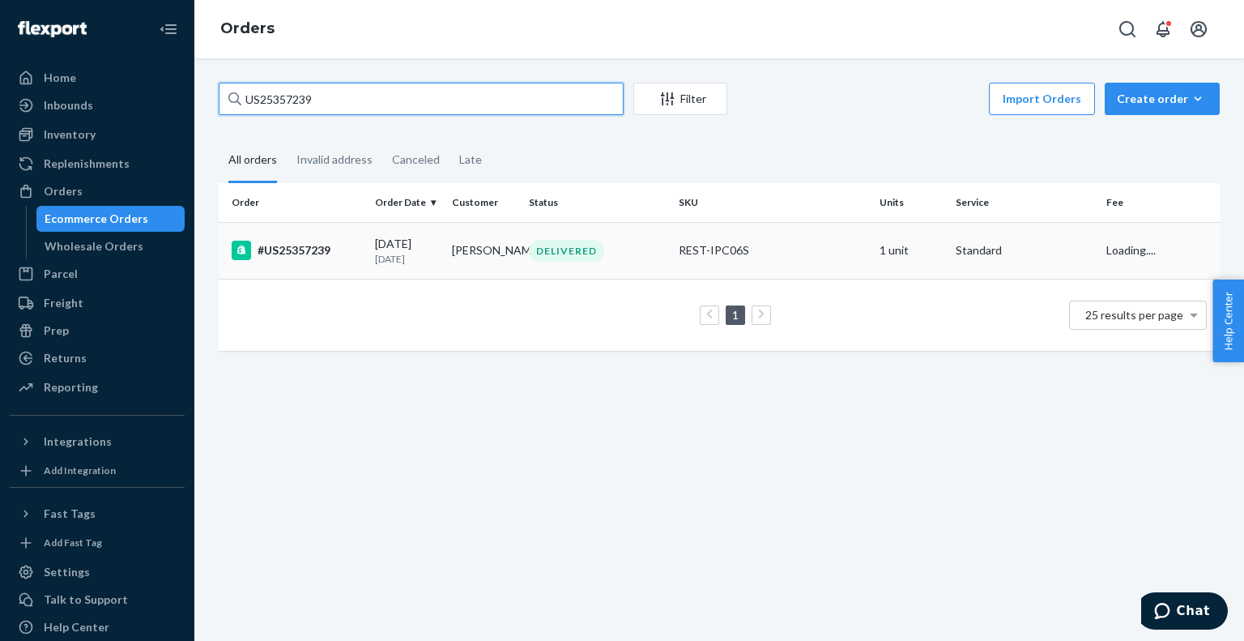
type input "US25357239"
click at [348, 247] on div "#US25357239" at bounding box center [297, 250] width 130 height 19
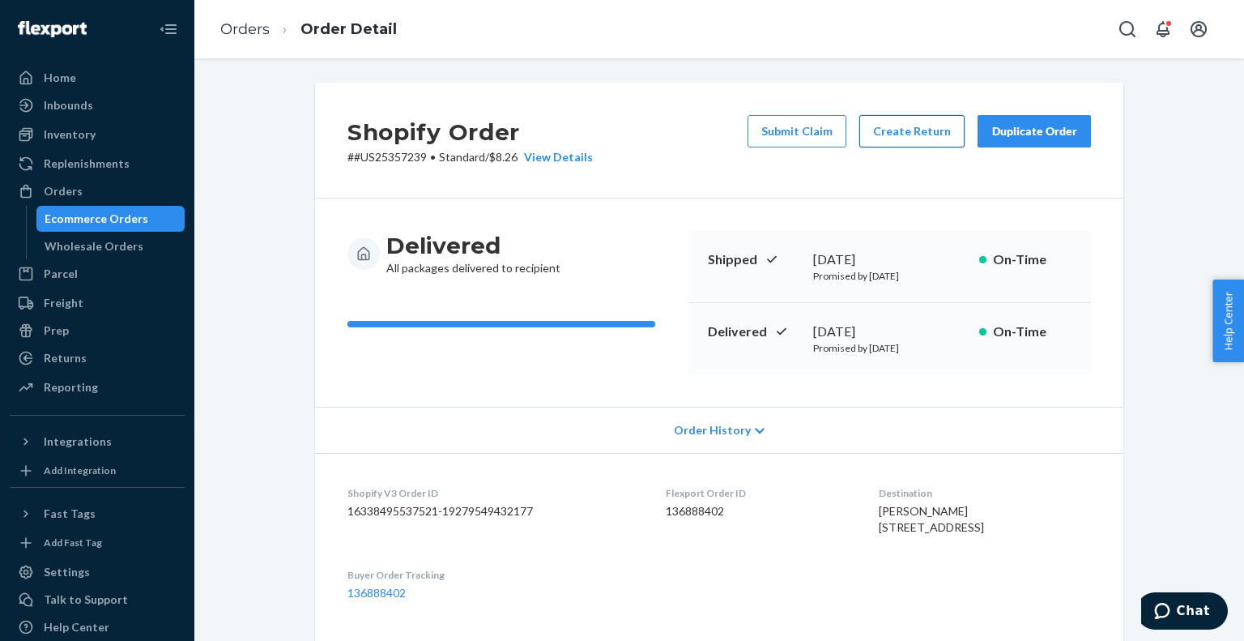
click at [890, 130] on button "Create Return" at bounding box center [912, 131] width 105 height 32
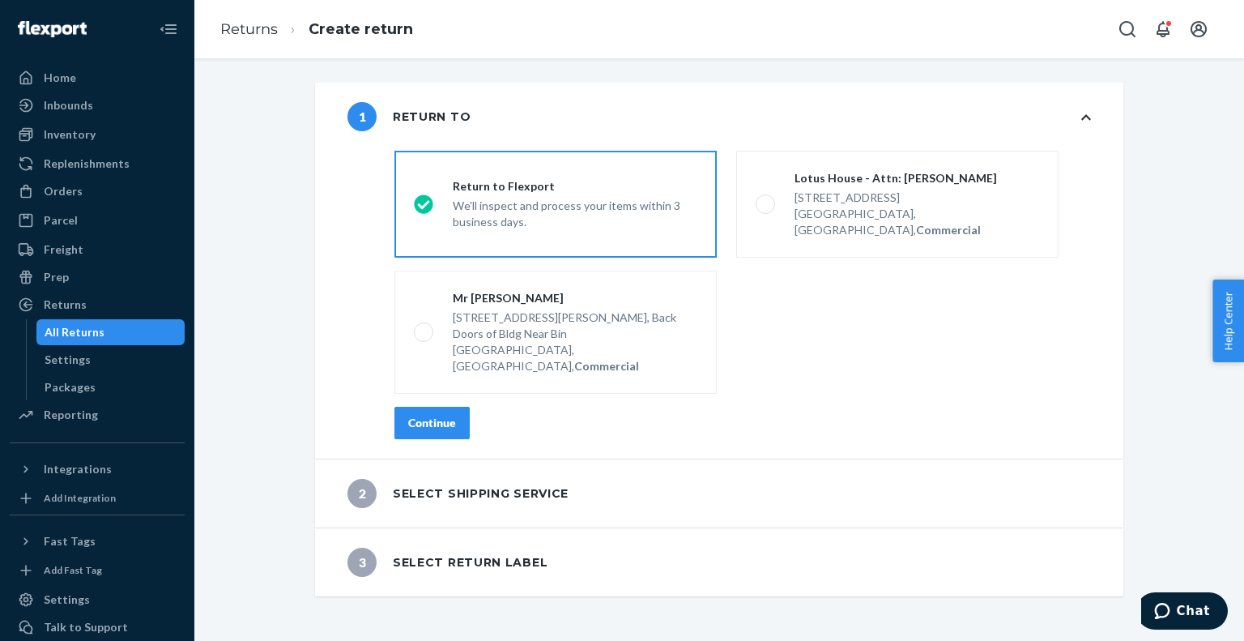
click at [438, 407] on button "Continue" at bounding box center [432, 423] width 75 height 32
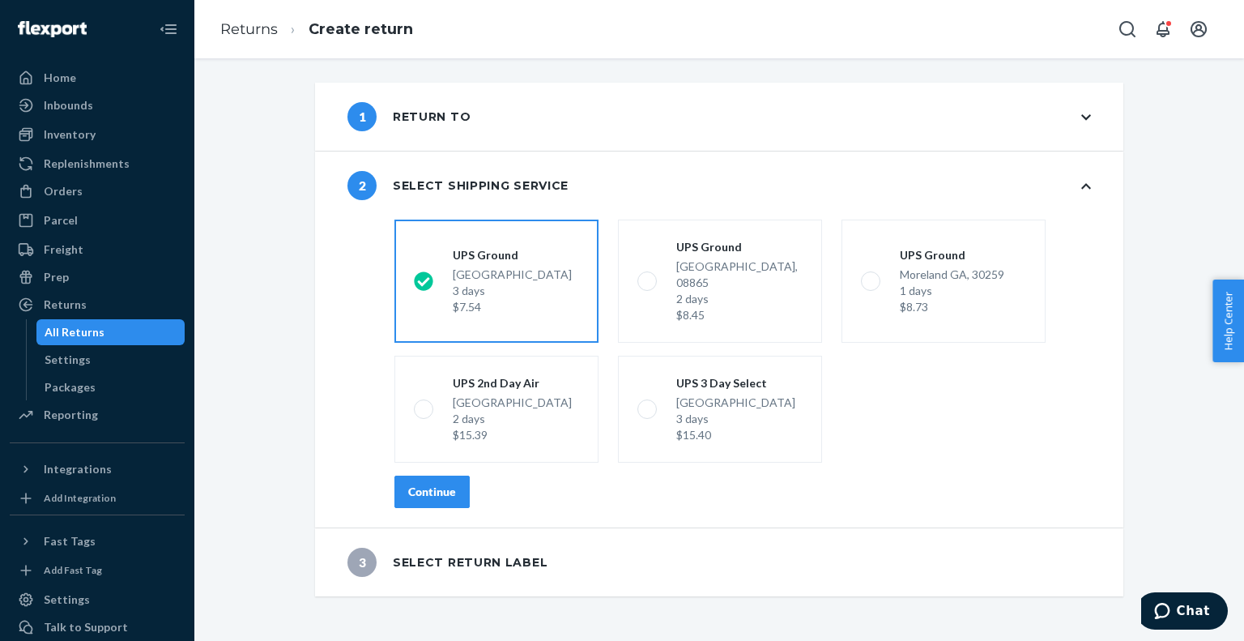
click at [410, 476] on button "Continue" at bounding box center [432, 492] width 75 height 32
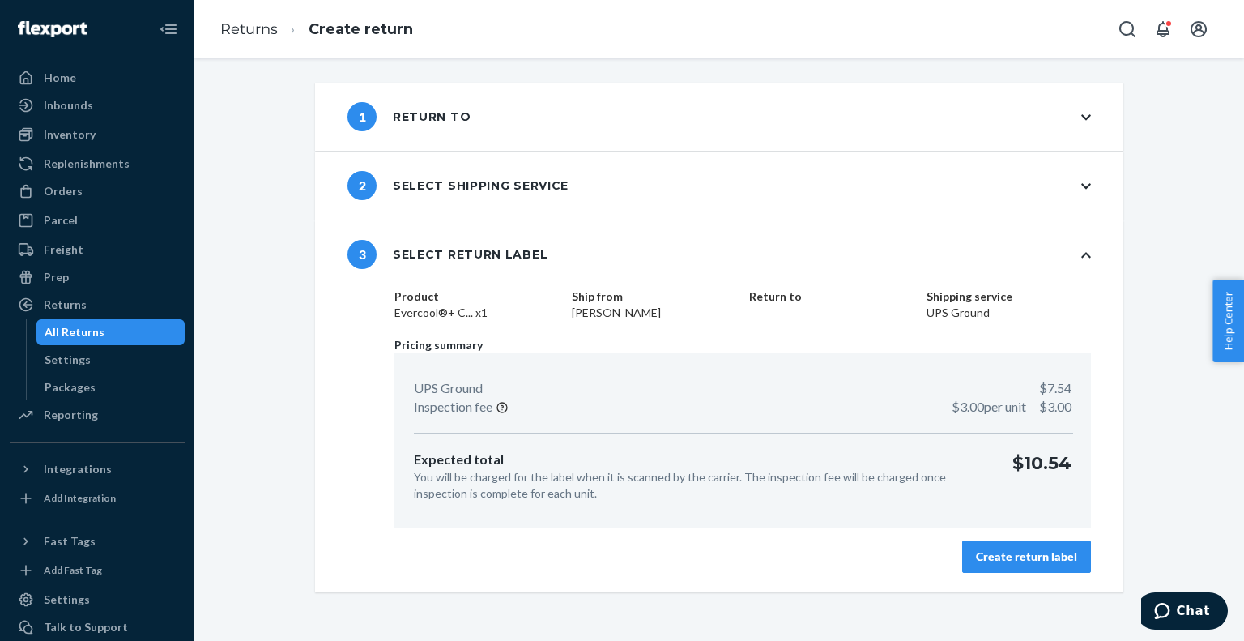
click at [1047, 564] on button "Create return label" at bounding box center [1026, 556] width 129 height 32
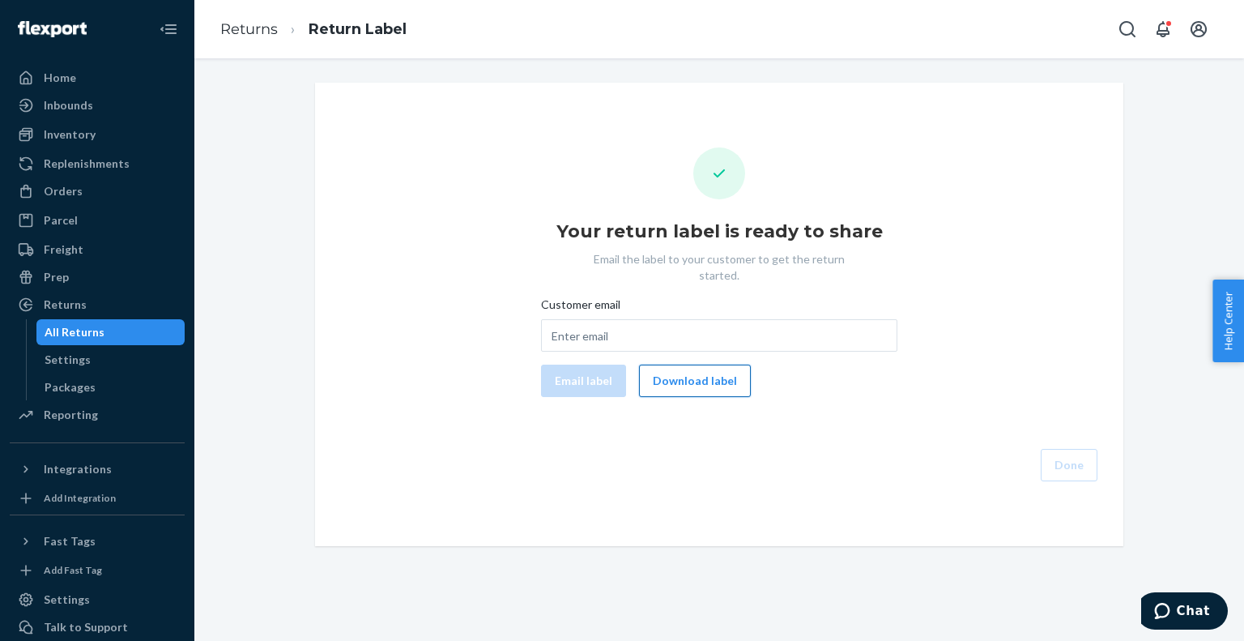
click at [697, 365] on button "Download label" at bounding box center [695, 381] width 112 height 32
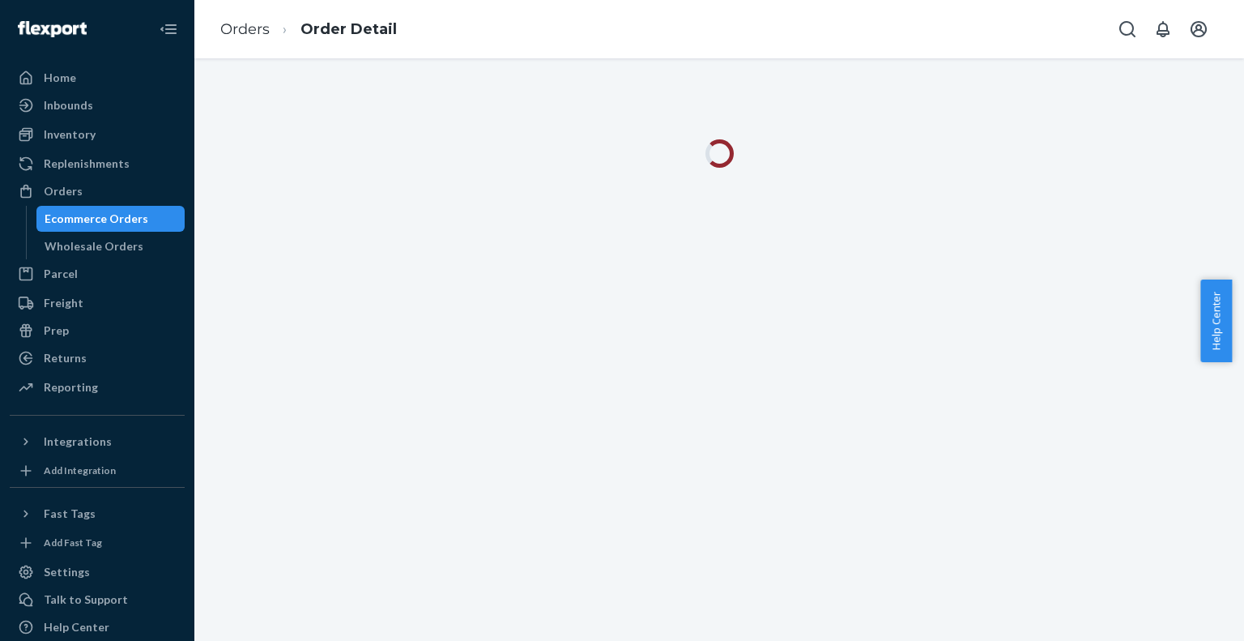
click at [91, 224] on div "Ecommerce Orders" at bounding box center [97, 219] width 104 height 16
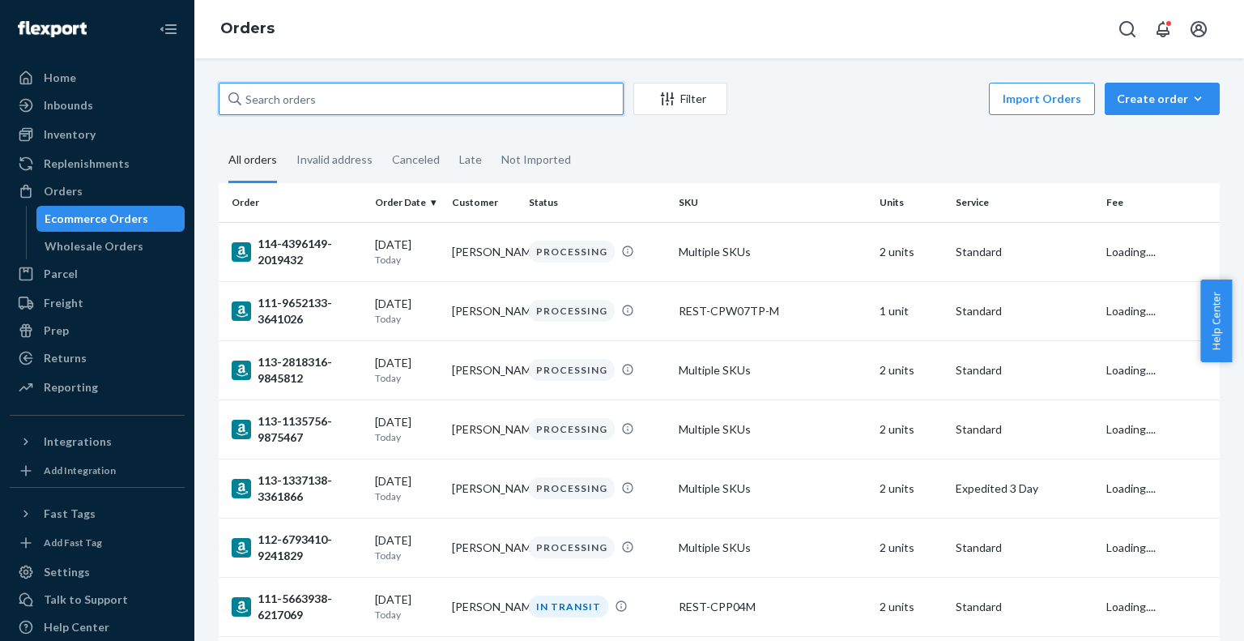
click at [329, 97] on input "text" at bounding box center [421, 99] width 405 height 32
paste input "US25353286"
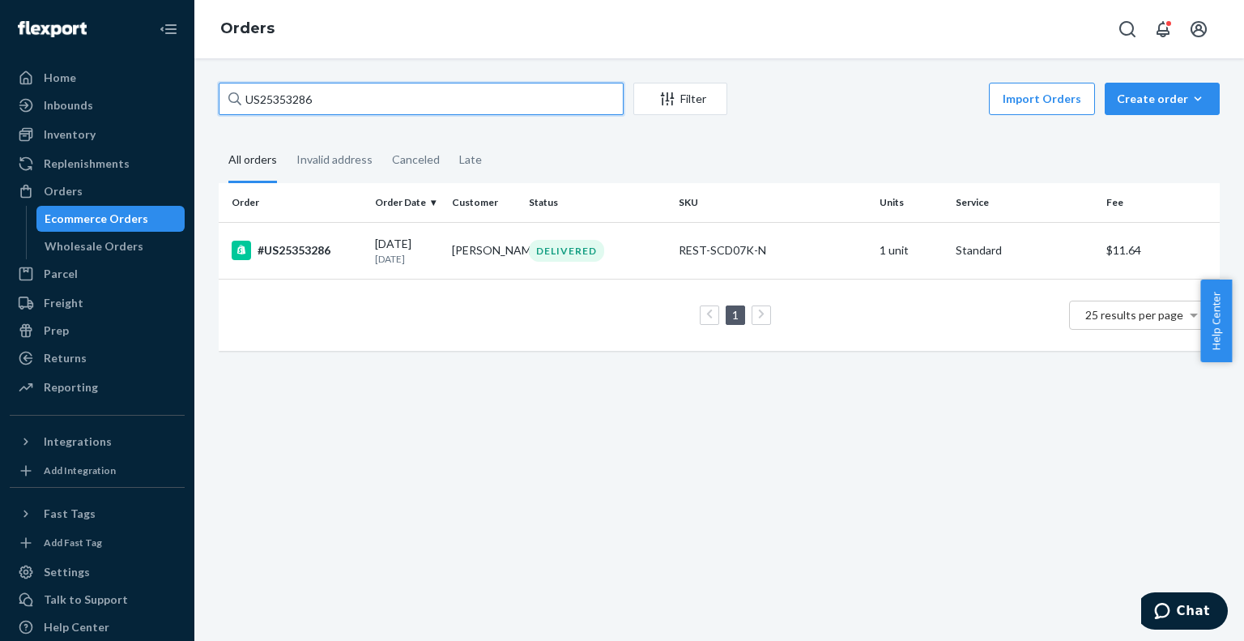
type input "US25353286"
click at [315, 250] on div "#US25353286" at bounding box center [297, 250] width 130 height 19
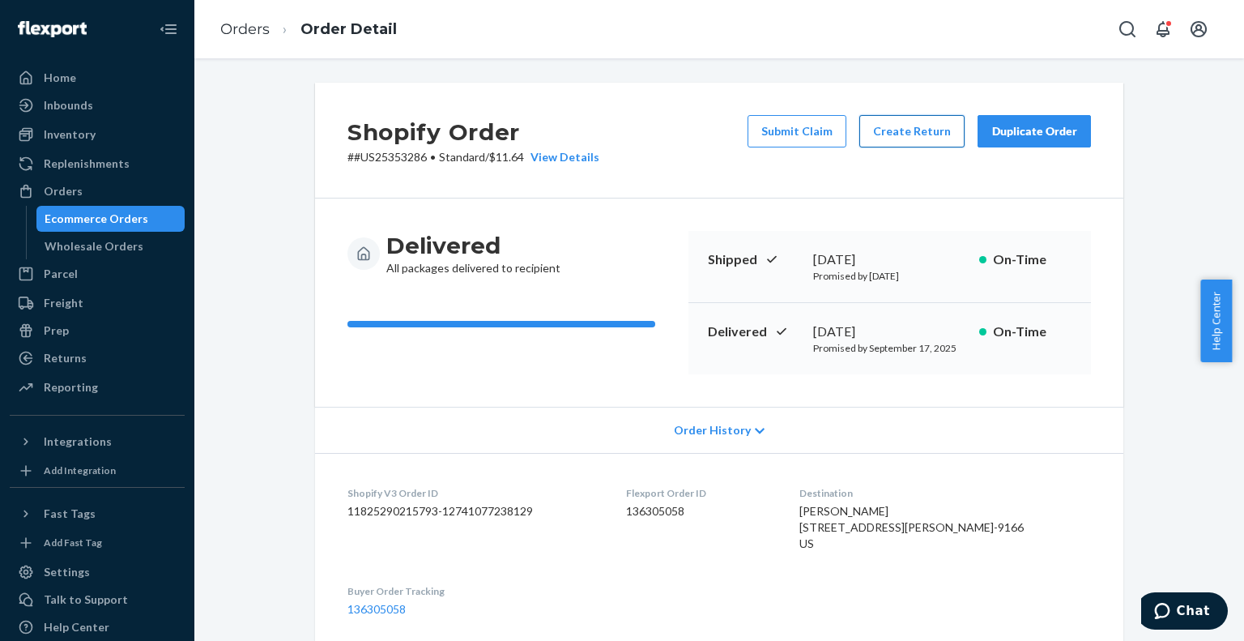
click at [920, 135] on button "Create Return" at bounding box center [912, 131] width 105 height 32
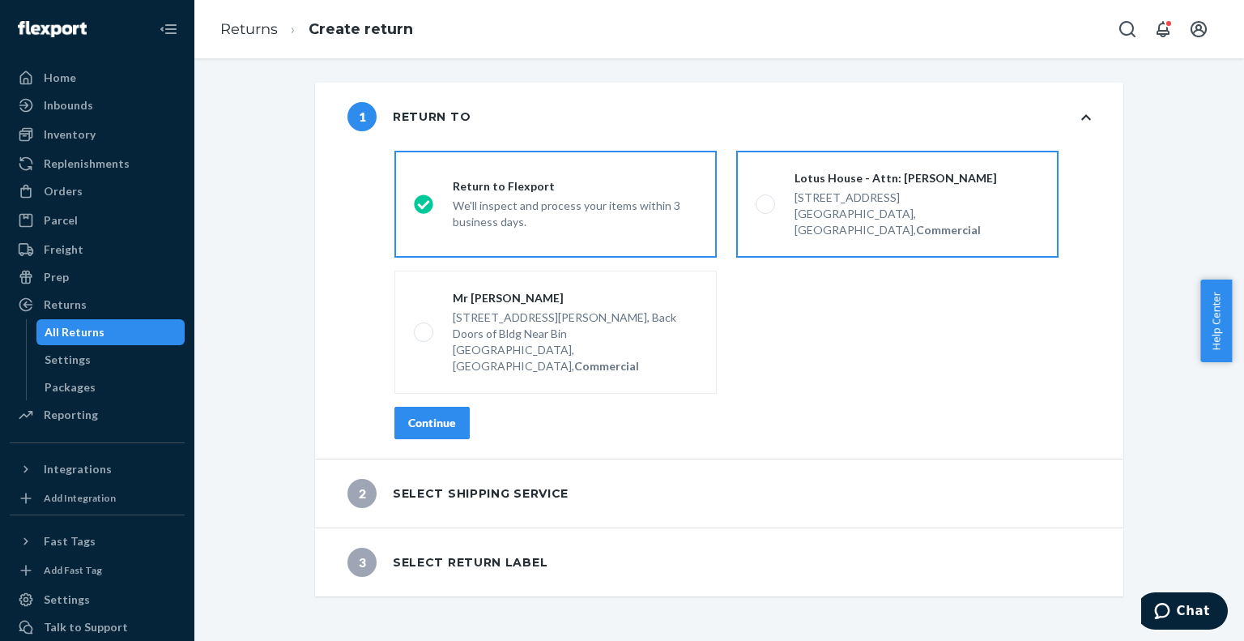
click at [756, 195] on span at bounding box center [765, 203] width 19 height 19
click at [756, 199] on input "Lotus House - Attn: Victoria Varela 217 NW 15th St, Miami, FL 33136, US, Commer…" at bounding box center [761, 204] width 11 height 11
radio input "true"
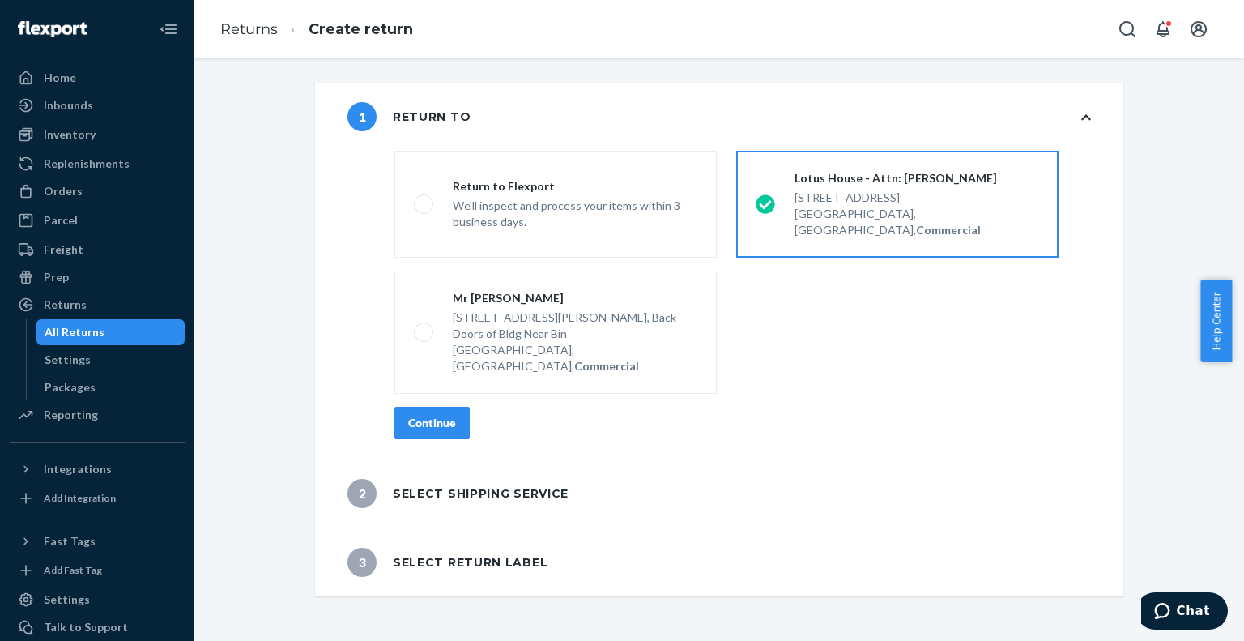
click at [429, 415] on div "Continue" at bounding box center [432, 423] width 48 height 16
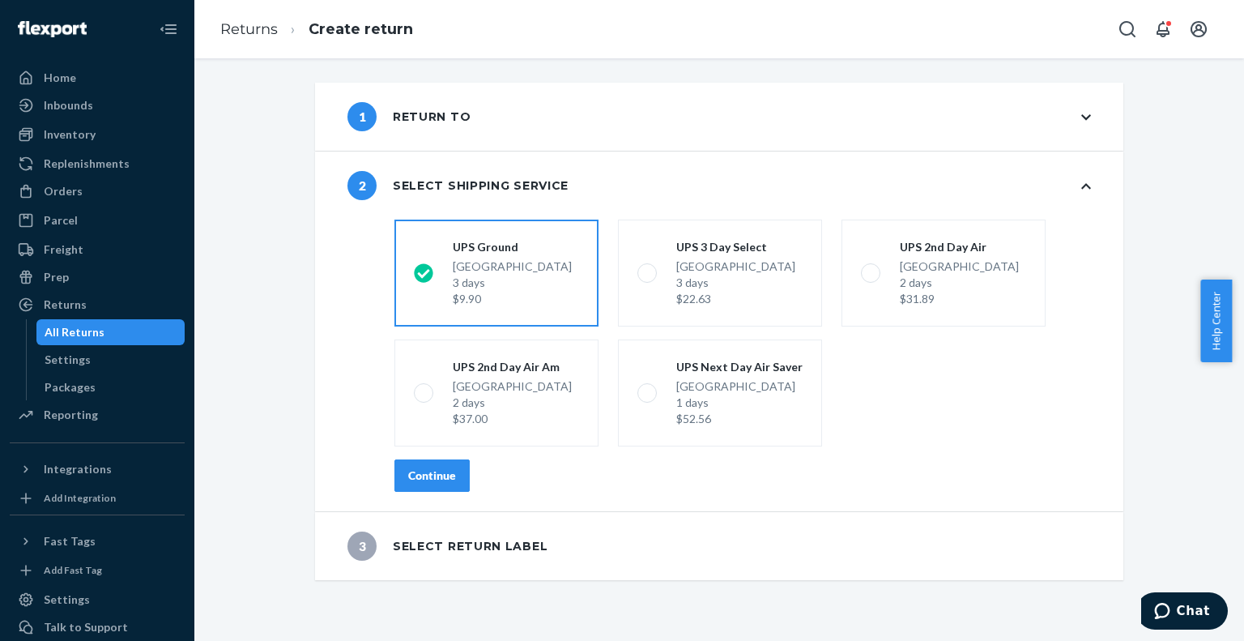
click at [433, 483] on button "Continue" at bounding box center [432, 475] width 75 height 32
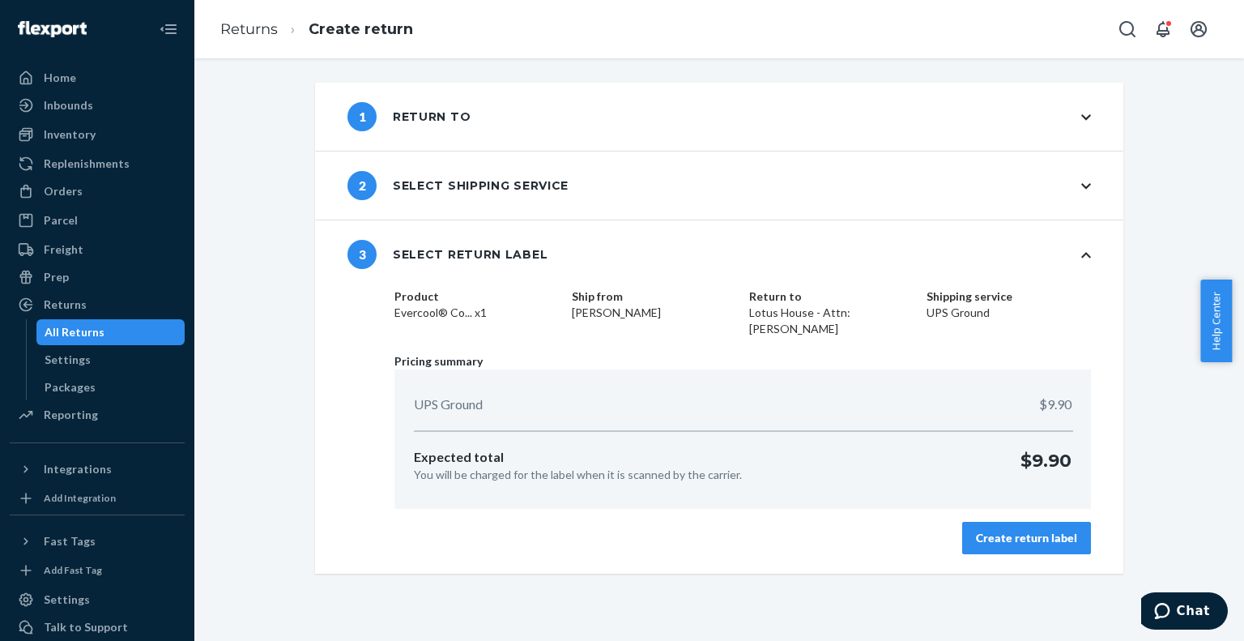
click at [1006, 536] on div "Create return label" at bounding box center [1026, 538] width 101 height 16
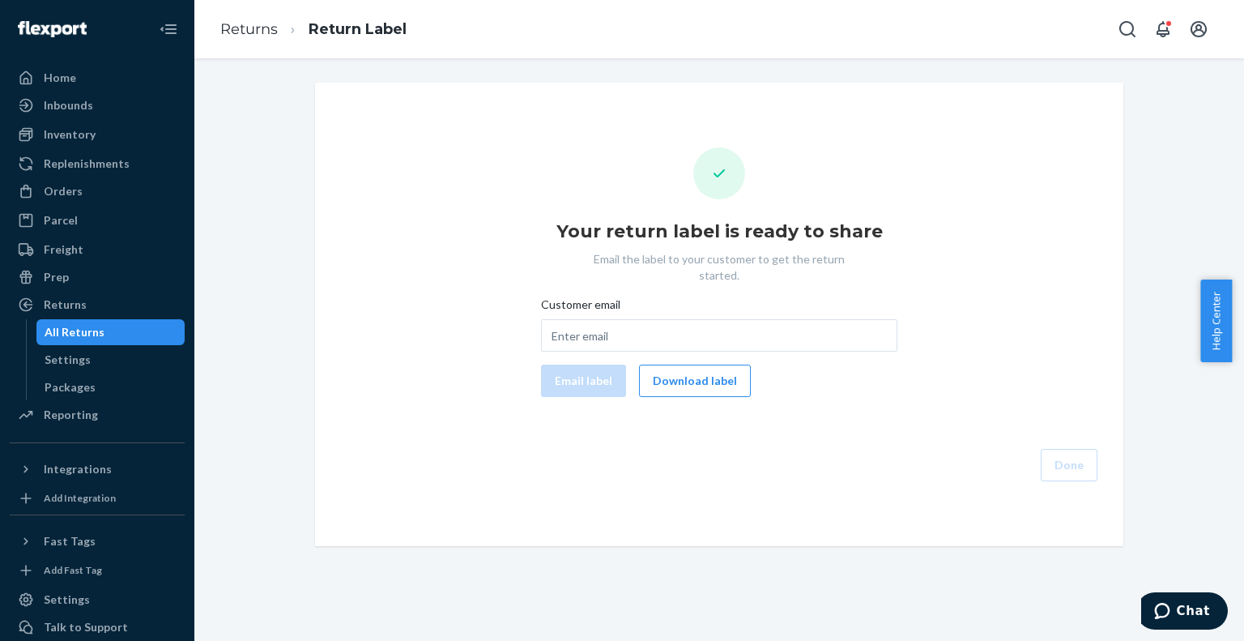
drag, startPoint x: 677, startPoint y: 363, endPoint x: 777, endPoint y: 291, distance: 123.0
click at [680, 365] on button "Download label" at bounding box center [695, 381] width 112 height 32
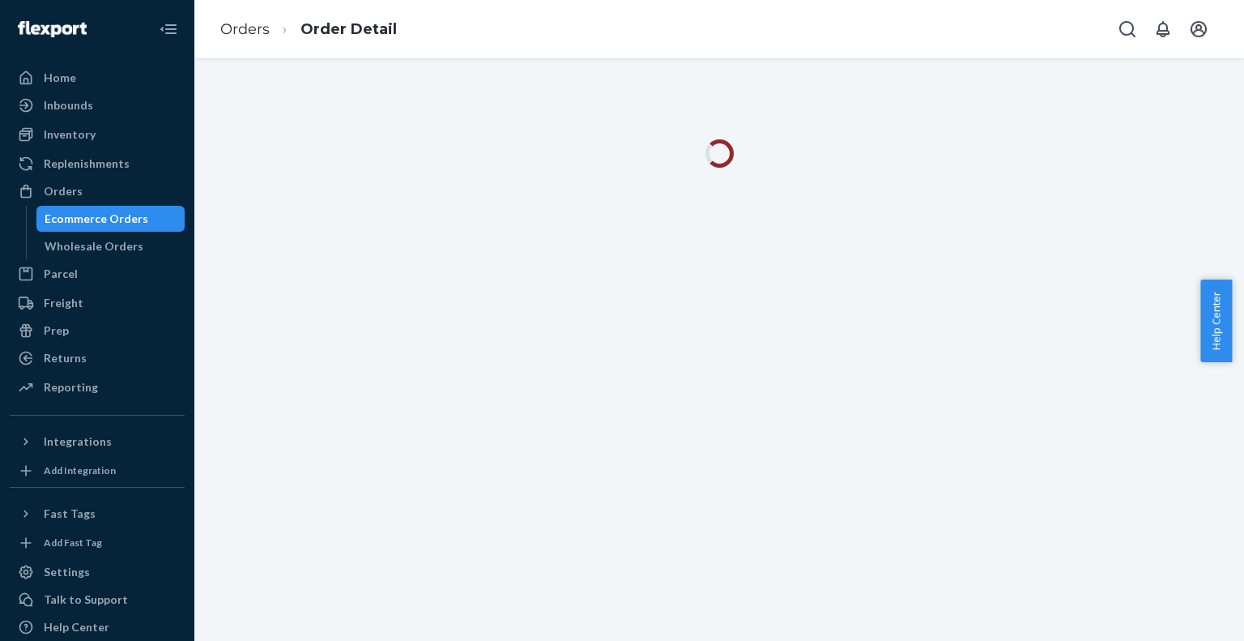
click at [141, 216] on div "Ecommerce Orders" at bounding box center [97, 219] width 104 height 16
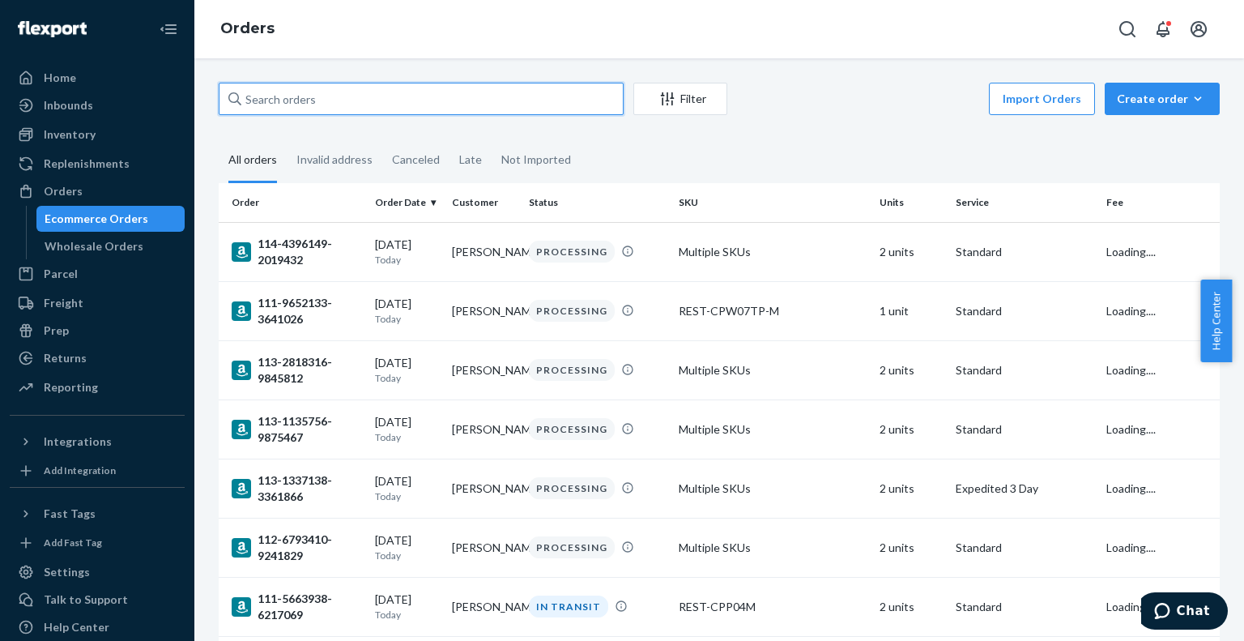
click at [419, 92] on input "text" at bounding box center [421, 99] width 405 height 32
paste input "US25355448"
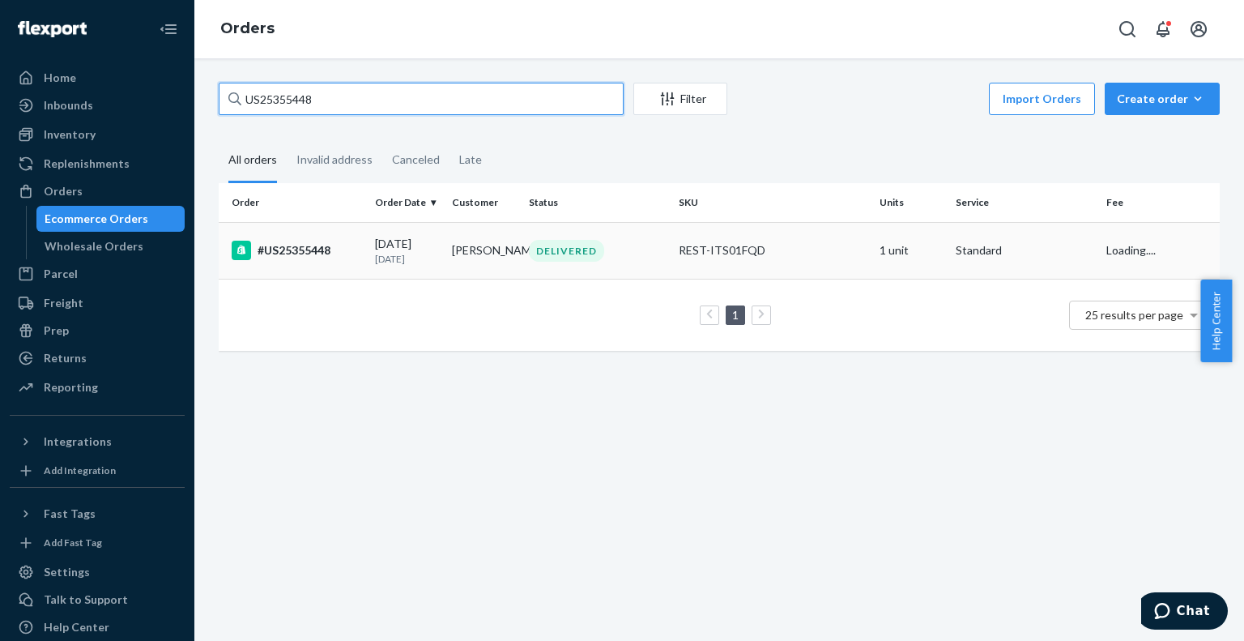
type input "US25355448"
click at [329, 258] on div "#US25355448" at bounding box center [297, 250] width 130 height 19
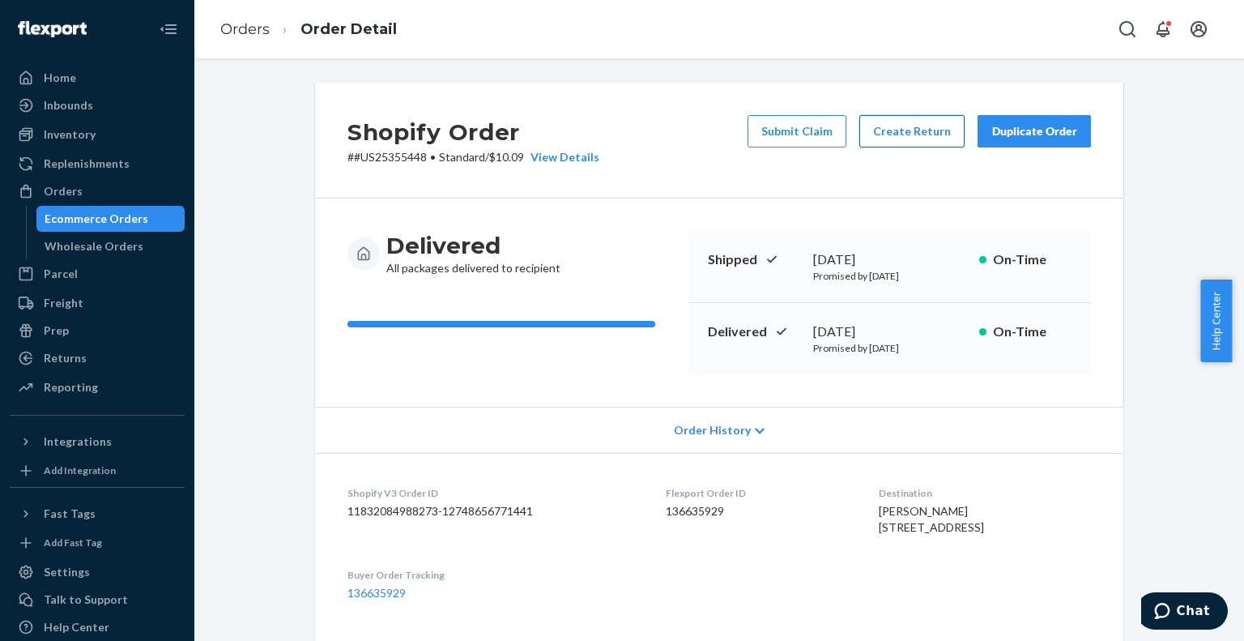
click at [908, 138] on button "Create Return" at bounding box center [912, 131] width 105 height 32
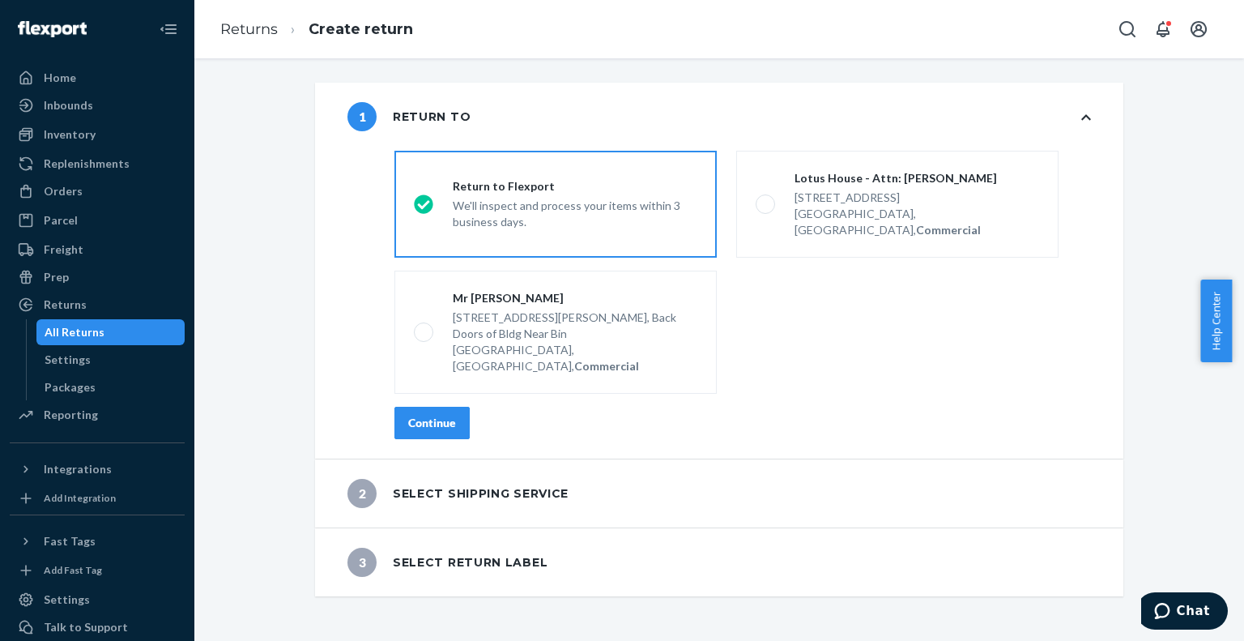
click at [422, 407] on button "Continue" at bounding box center [432, 423] width 75 height 32
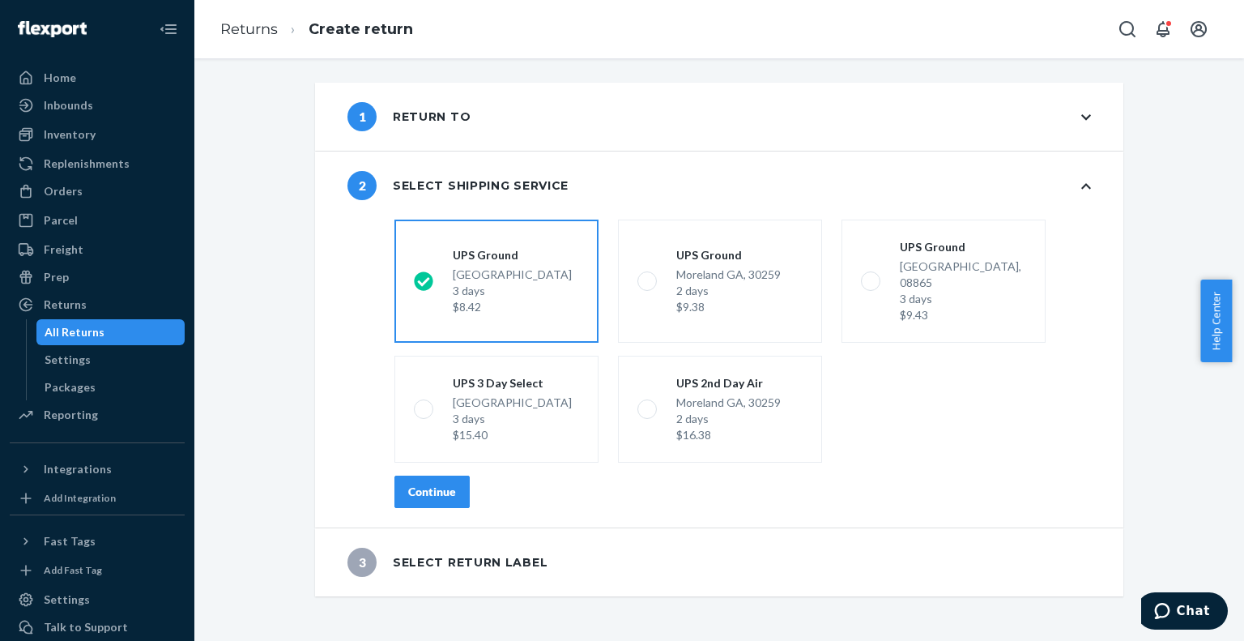
click at [433, 484] on div "Continue" at bounding box center [432, 492] width 48 height 16
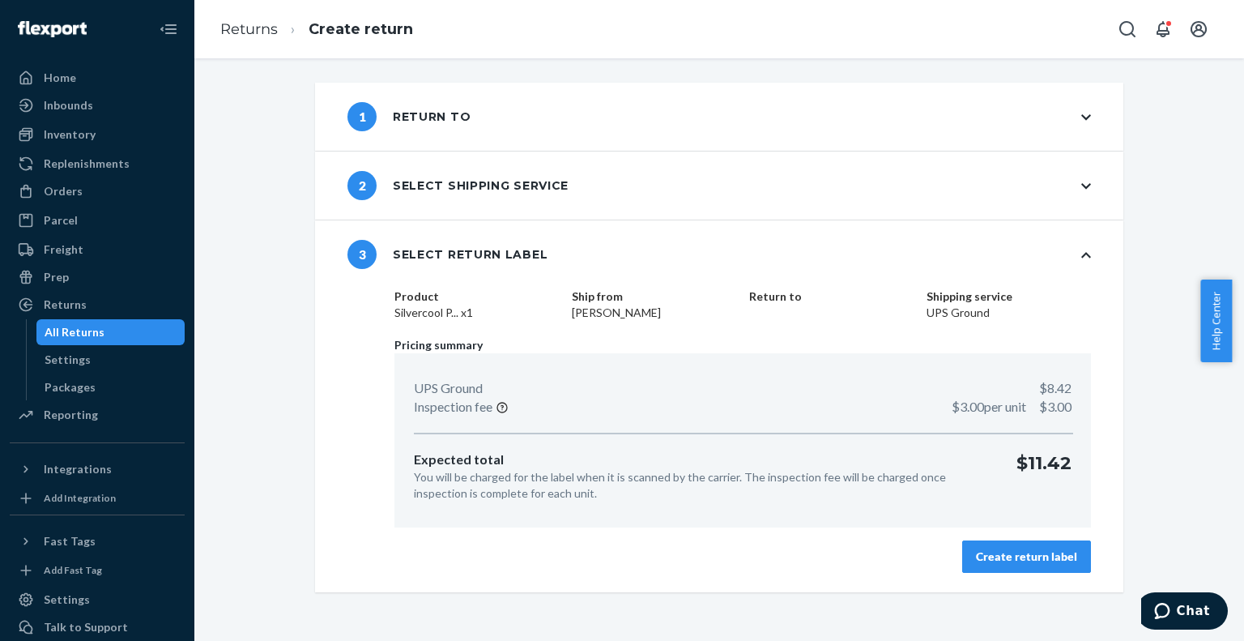
click at [1045, 559] on div "Create return label" at bounding box center [1026, 556] width 101 height 16
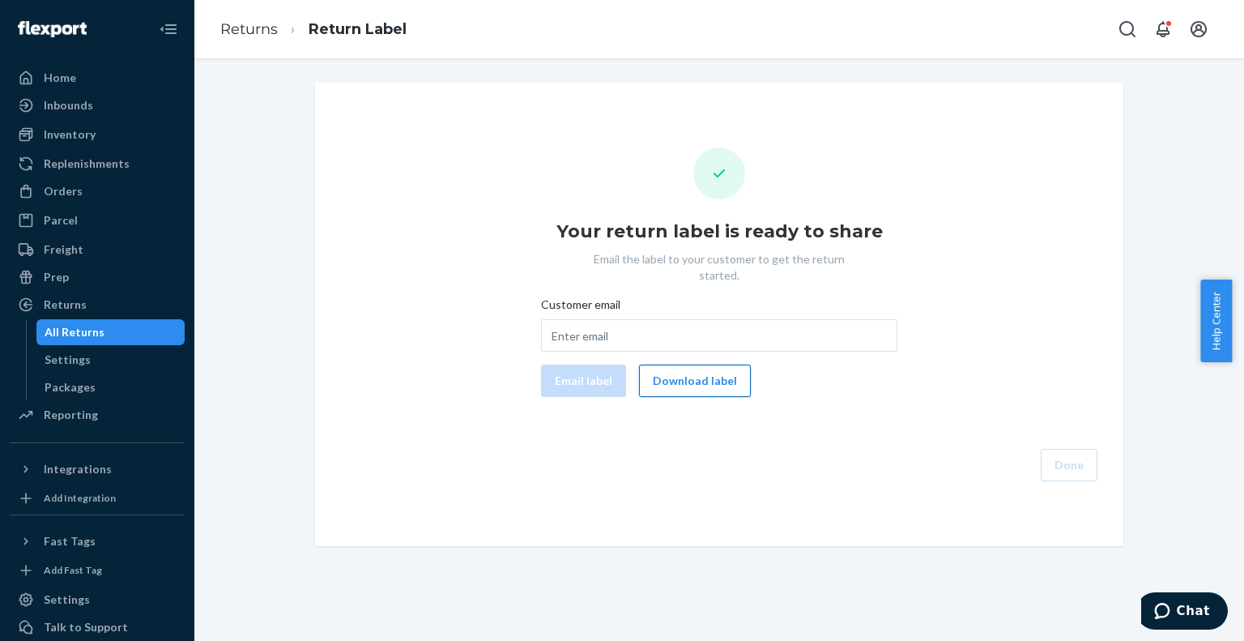
click at [702, 374] on button "Download label" at bounding box center [695, 381] width 112 height 32
